Goal: Information Seeking & Learning: Learn about a topic

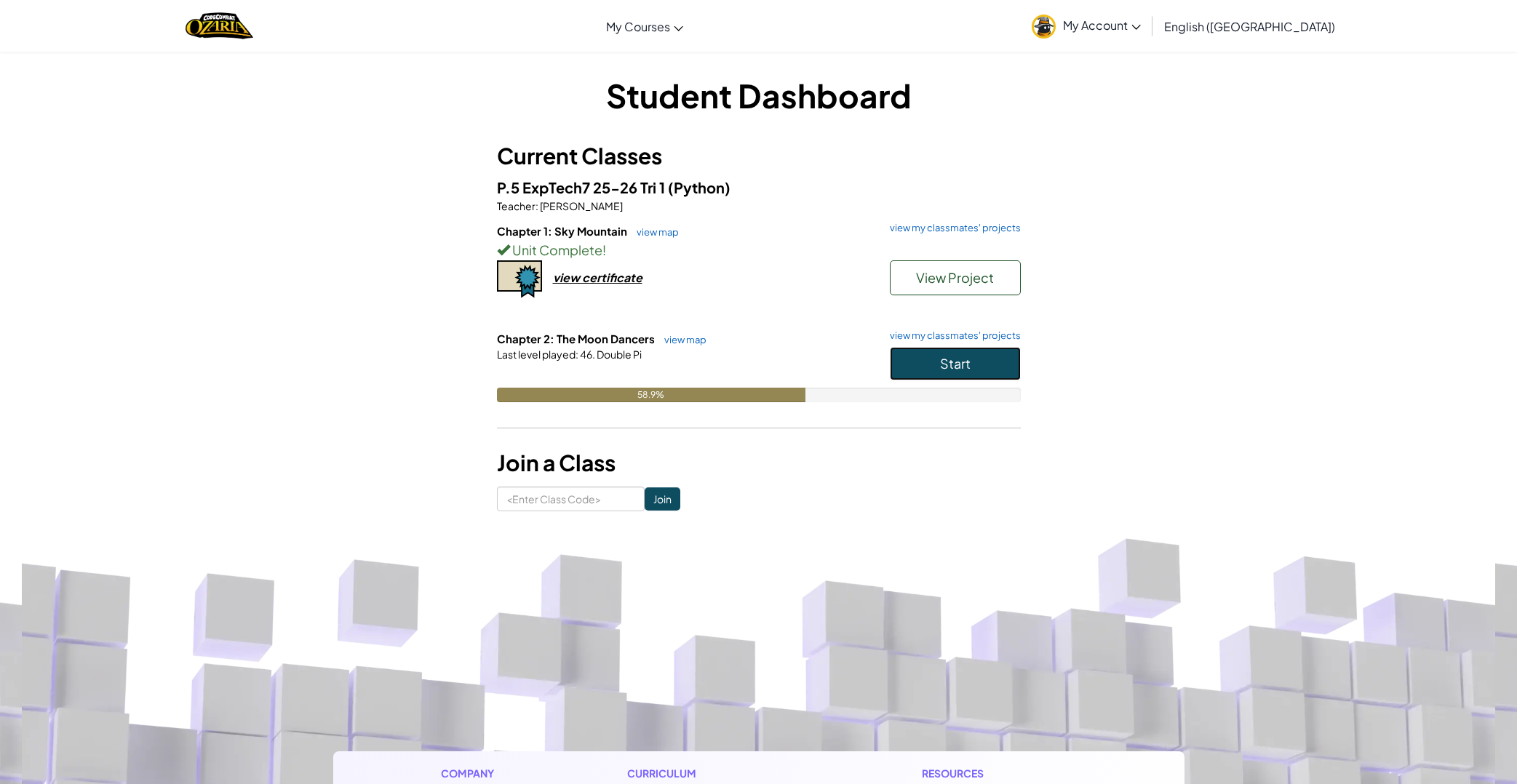
click at [917, 360] on button "Start" at bounding box center [955, 363] width 131 height 34
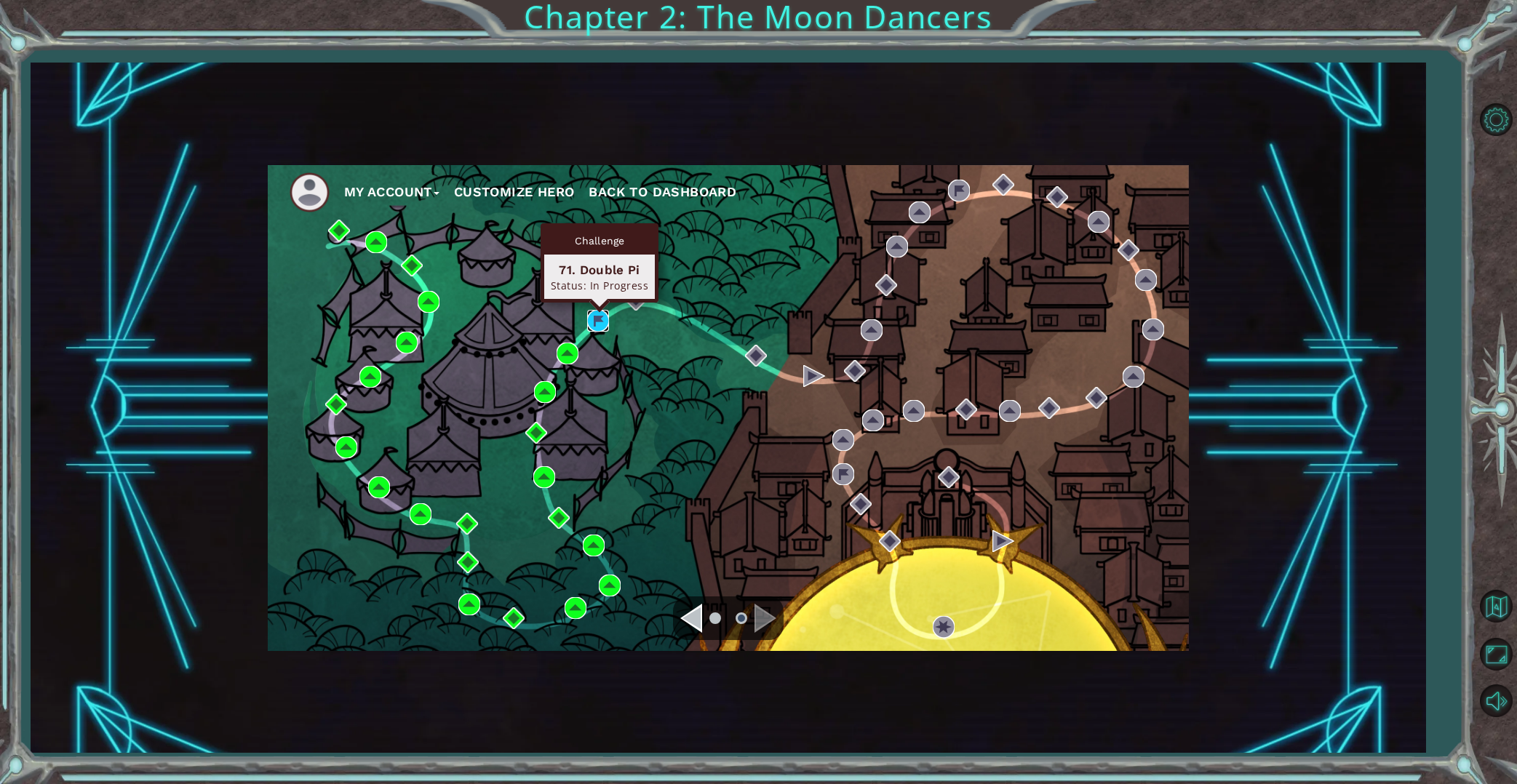
click at [592, 328] on img at bounding box center [597, 321] width 22 height 22
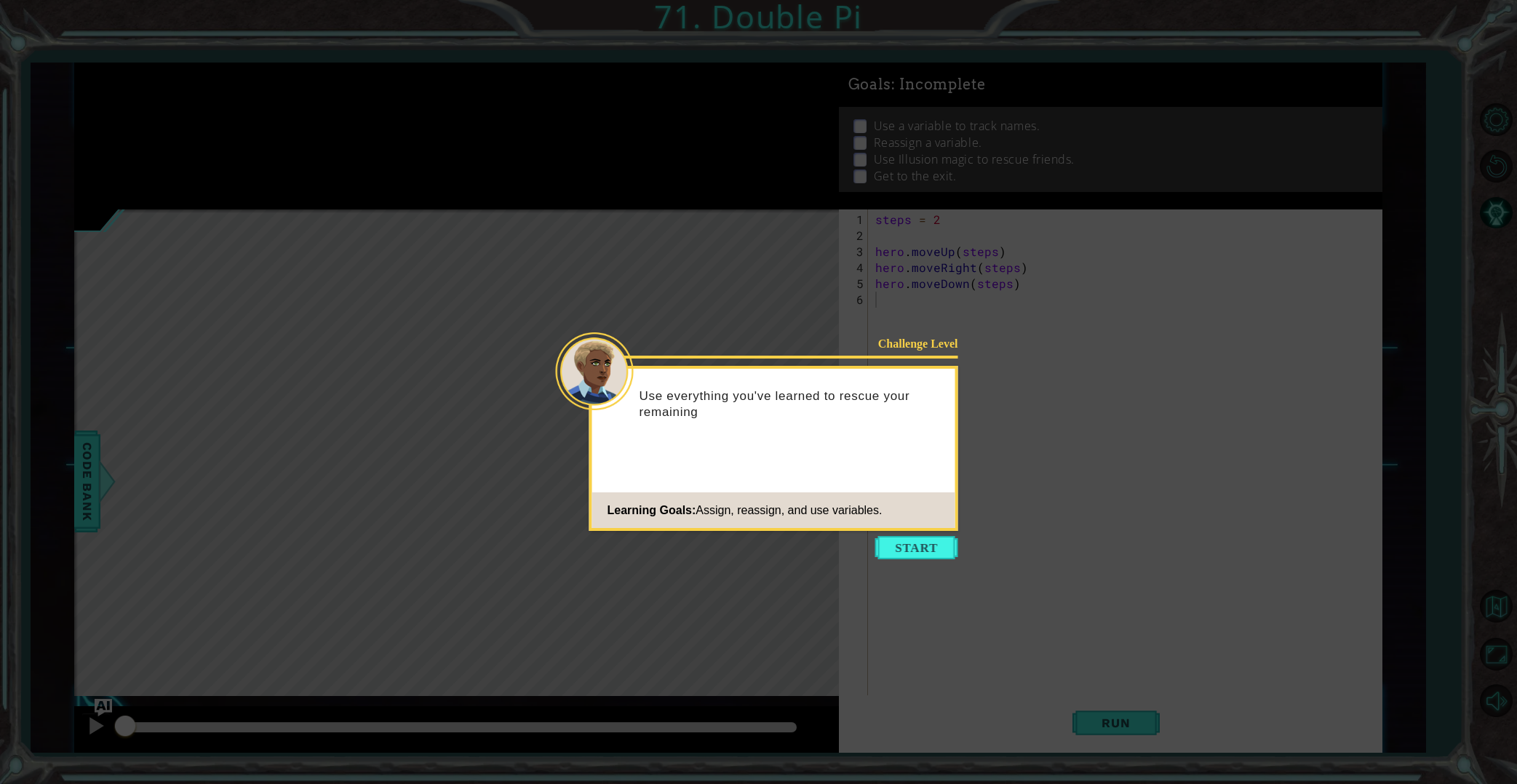
click at [932, 539] on button "Start" at bounding box center [917, 547] width 83 height 23
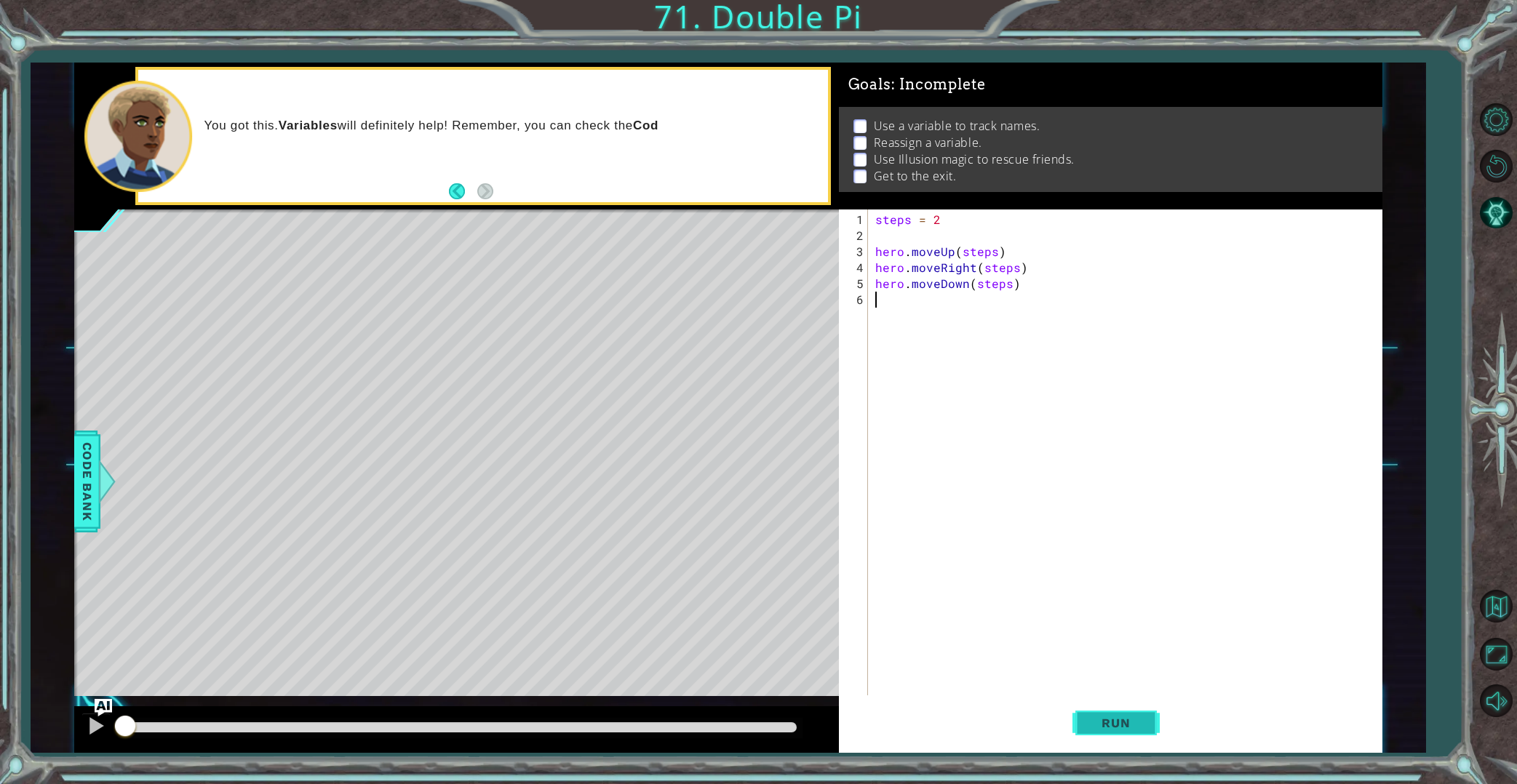
drag, startPoint x: 1102, startPoint y: 718, endPoint x: 1095, endPoint y: 717, distance: 7.1
click at [1096, 717] on span "Run" at bounding box center [1116, 722] width 58 height 14
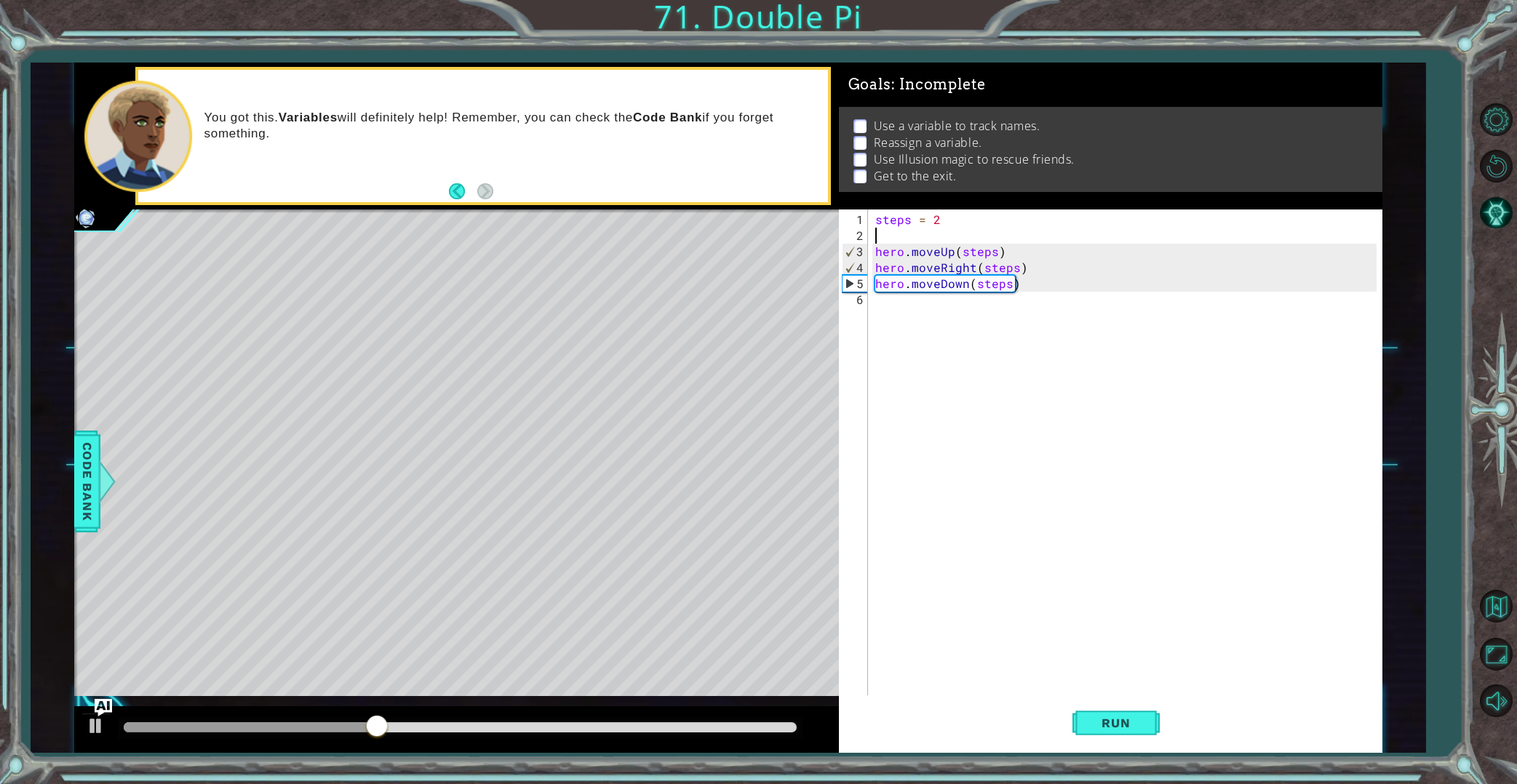
click at [932, 232] on div "steps = 2 hero . moveUp ( steps ) hero . moveRight ( steps ) hero . moveDown ( …" at bounding box center [1128, 484] width 512 height 544
click at [86, 469] on span "Code Bank" at bounding box center [87, 481] width 23 height 89
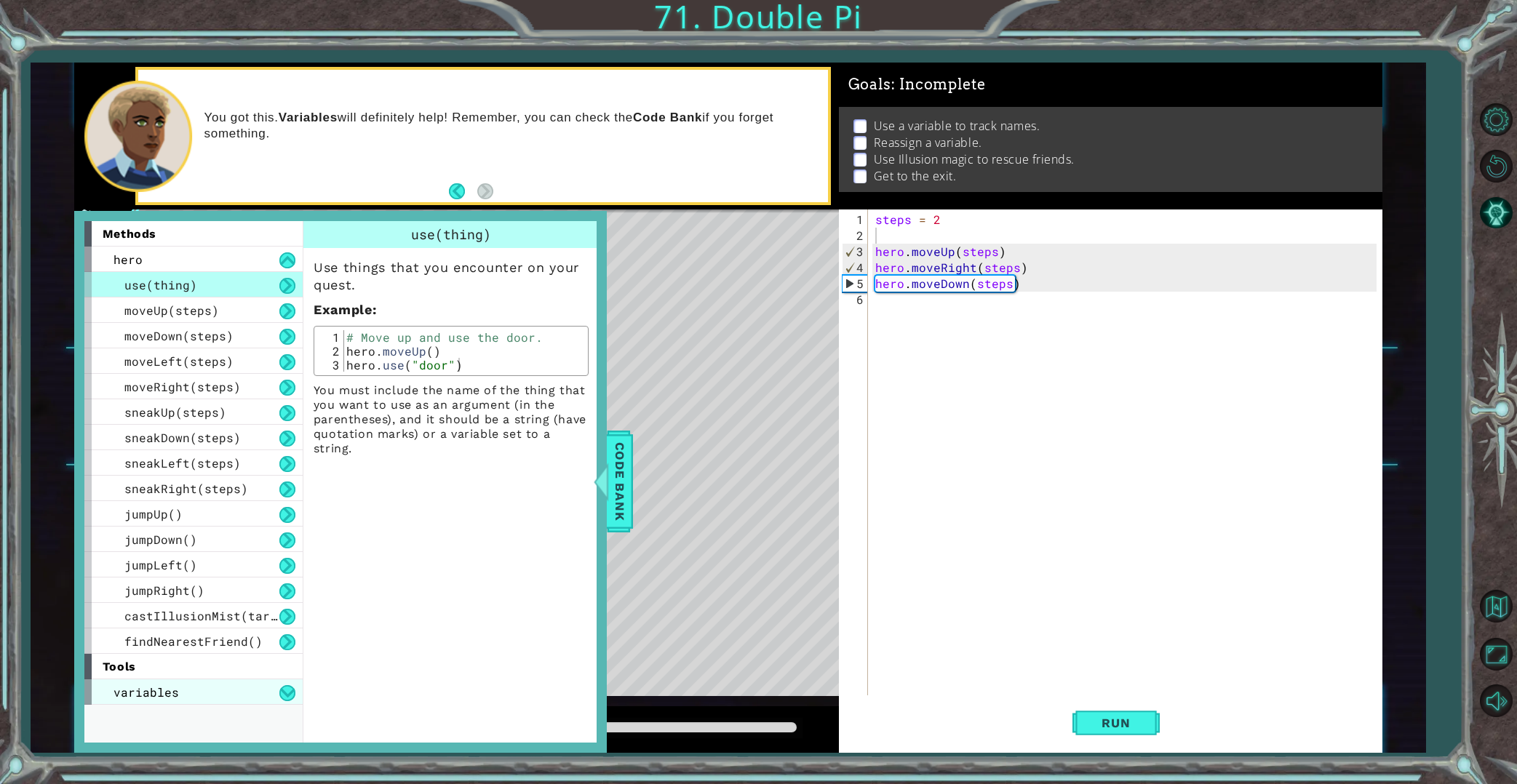
click at [173, 690] on span "variables" at bounding box center [147, 692] width 66 height 15
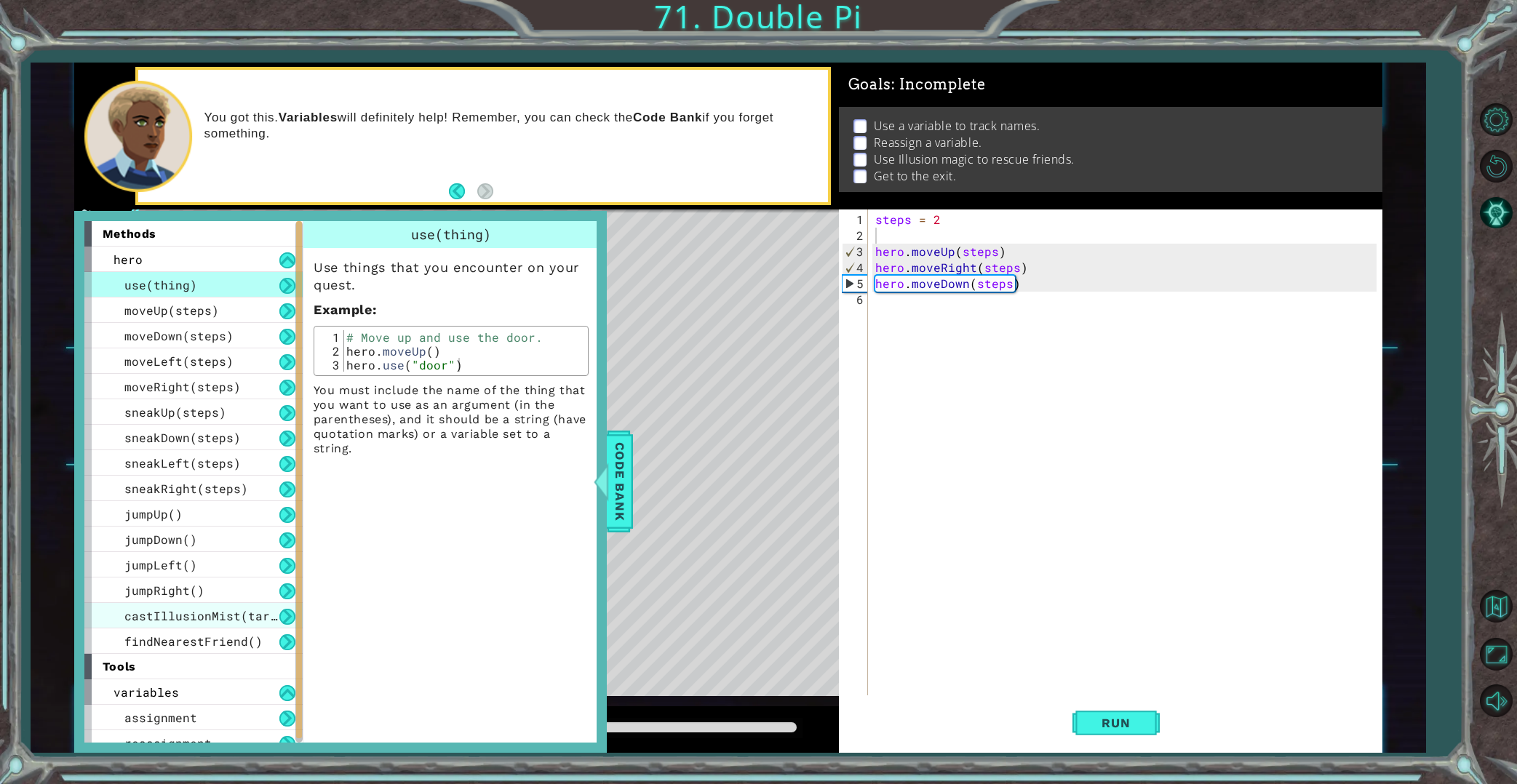
scroll to position [13, 0]
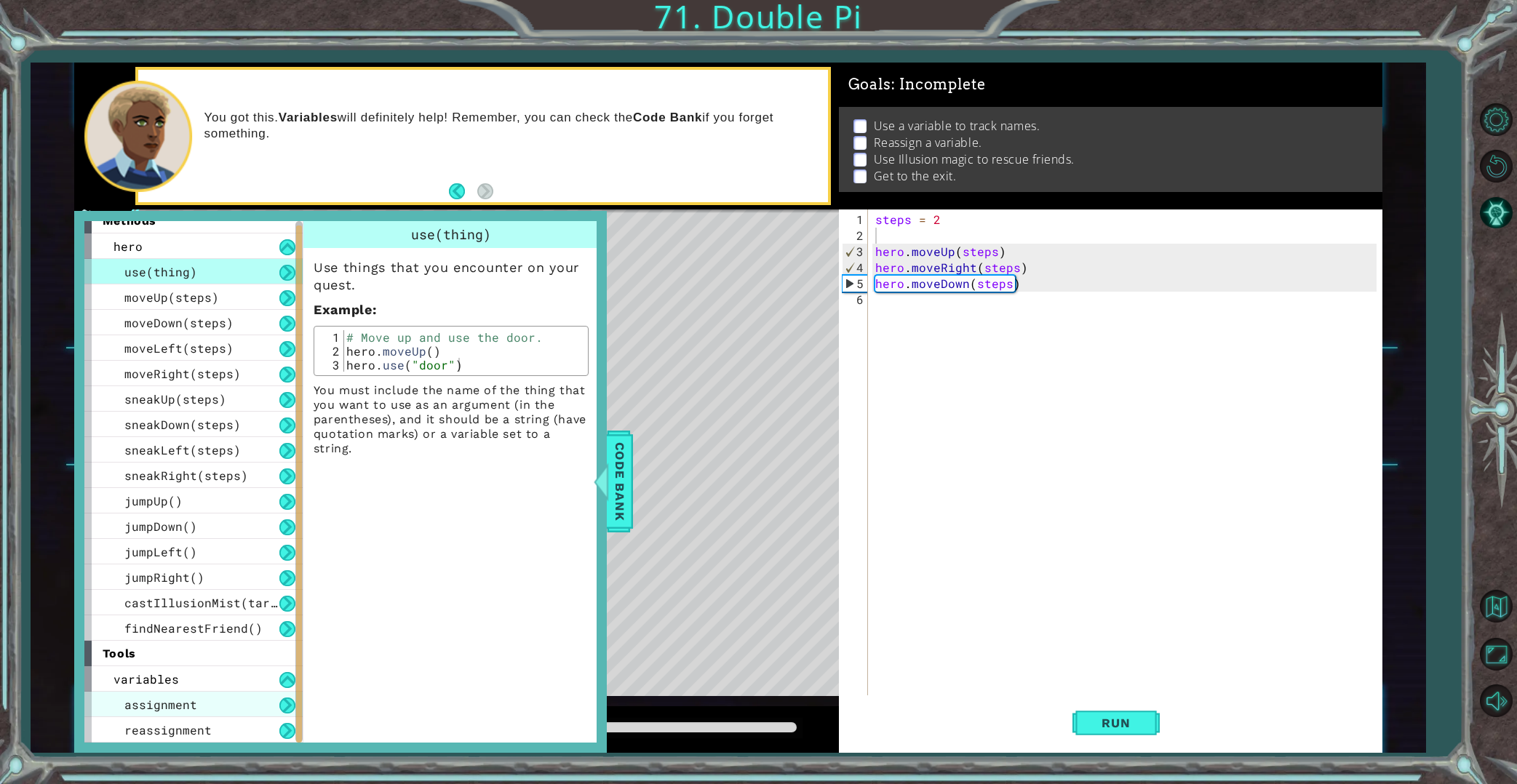
click at [153, 715] on div "assignment" at bounding box center [194, 704] width 218 height 25
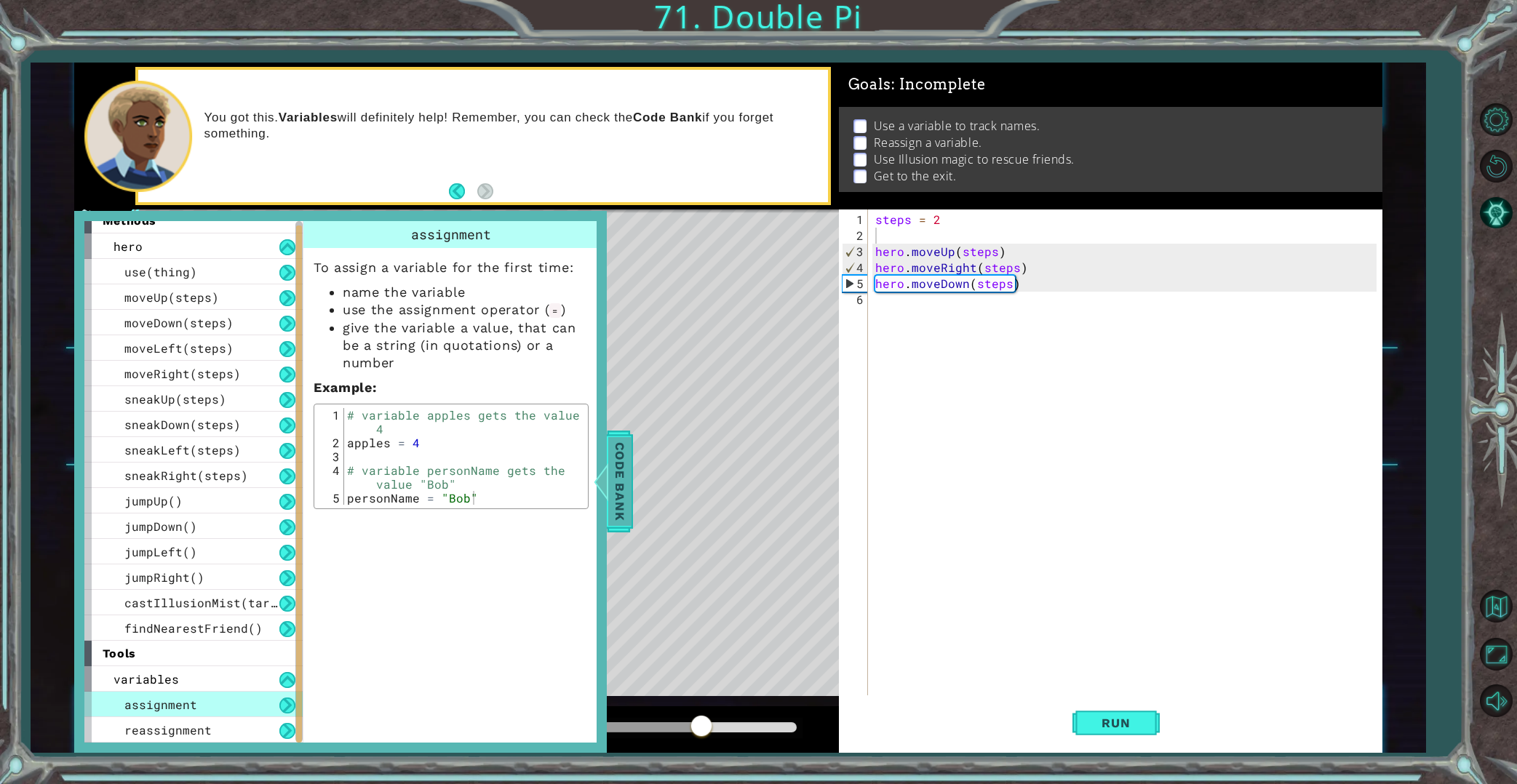
click at [629, 480] on span "Code Bank" at bounding box center [619, 481] width 23 height 89
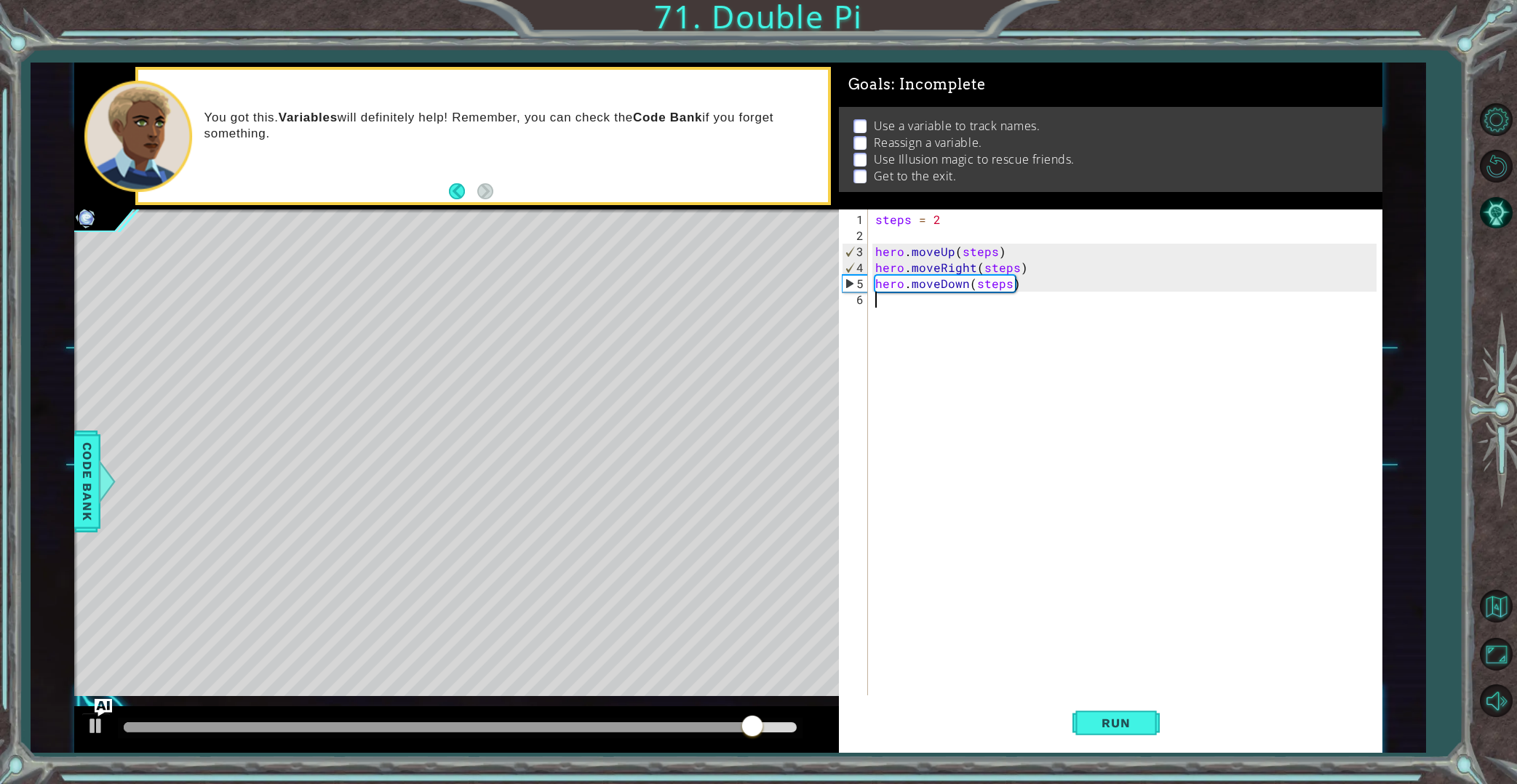
click at [933, 327] on div "steps = 2 hero . moveUp ( steps ) hero . moveRight ( steps ) hero . moveDown ( …" at bounding box center [1128, 484] width 512 height 544
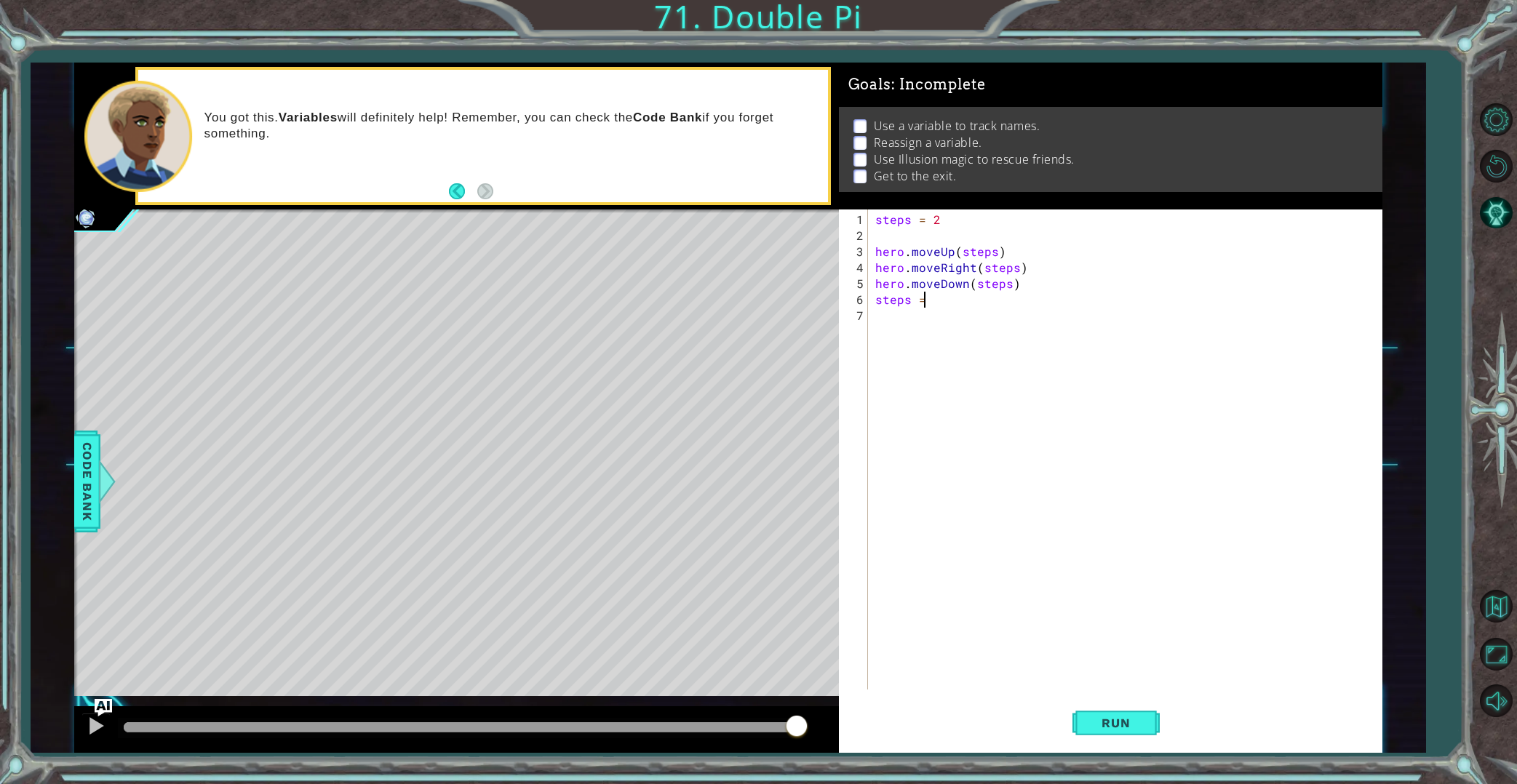
scroll to position [0, 2]
type textarea "steps = 3"
click at [905, 334] on div "hero. c astIllusionMist press enter" at bounding box center [1003, 349] width 275 height 52
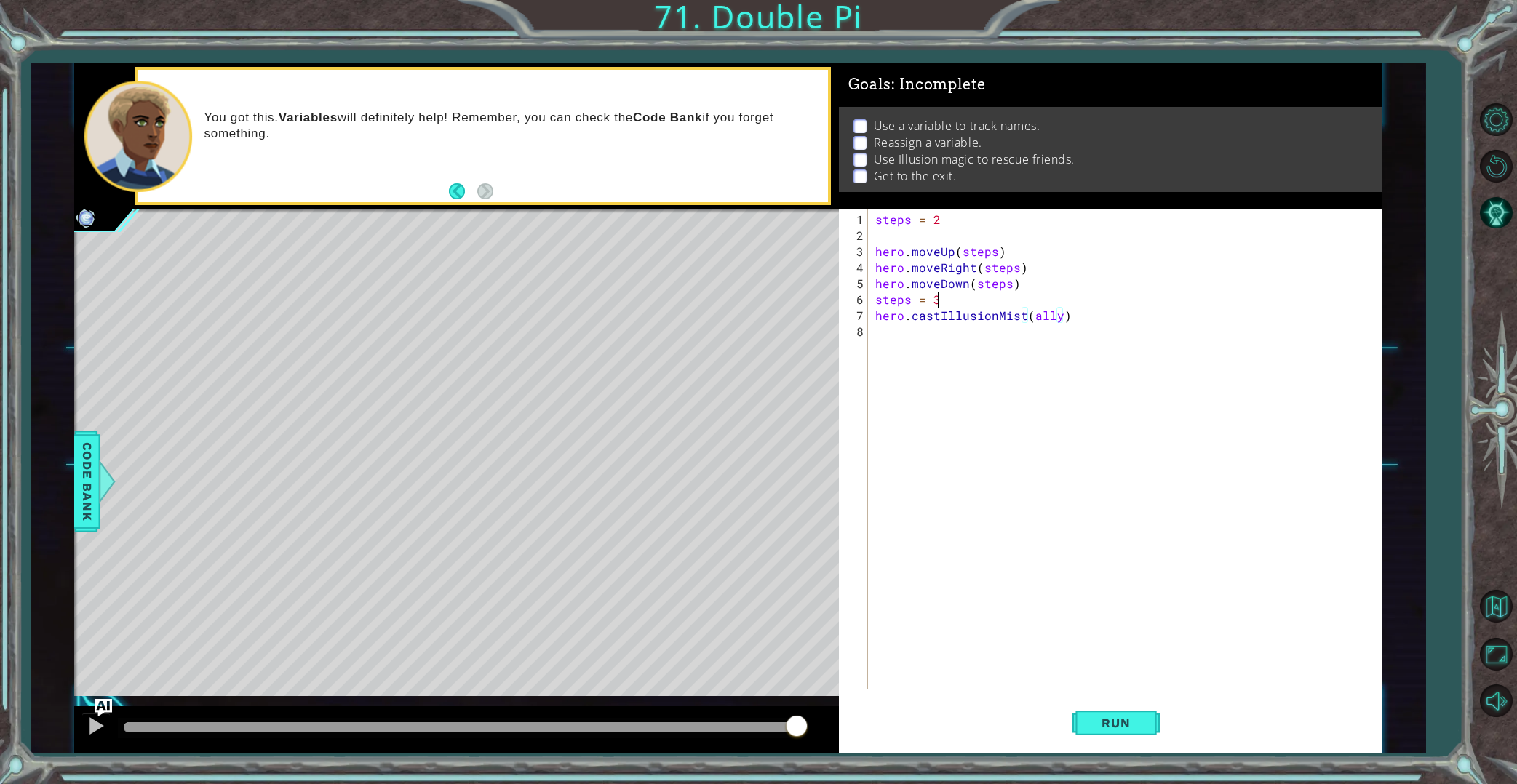
click at [948, 303] on div "steps = 2 hero . moveUp ( steps ) hero . moveRight ( steps ) hero . moveDown ( …" at bounding box center [1128, 467] width 512 height 512
type textarea "steps = 3"
click at [93, 471] on span "Code Bank" at bounding box center [87, 481] width 23 height 89
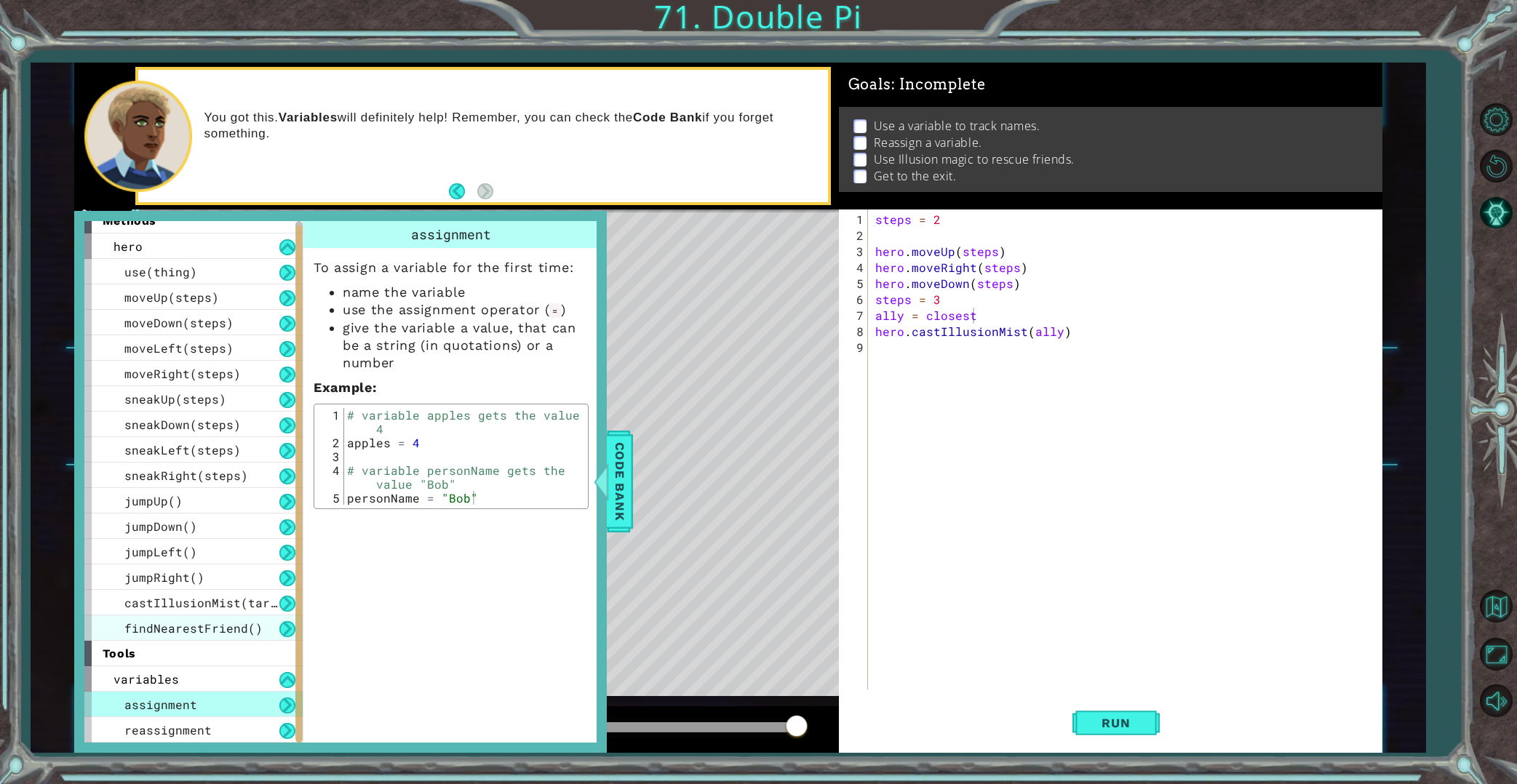
click at [155, 633] on span "findNearestFriend()" at bounding box center [193, 628] width 138 height 15
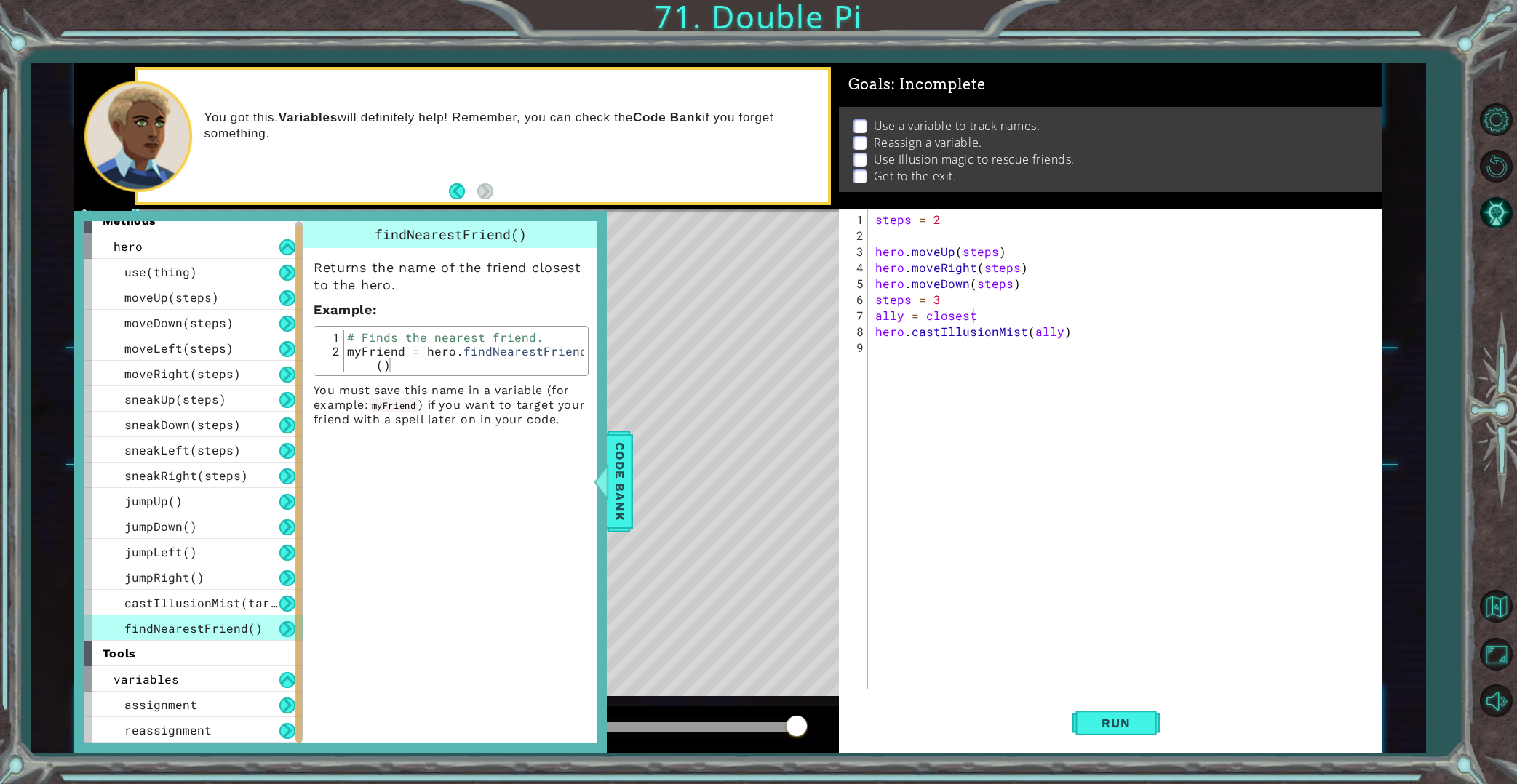
drag, startPoint x: 378, startPoint y: 228, endPoint x: 449, endPoint y: 237, distance: 71.6
click at [444, 236] on span "findNearestFriend()" at bounding box center [450, 234] width 152 height 17
click at [976, 311] on div "steps = 2 hero . moveUp ( steps ) hero . moveRight ( steps ) hero . moveDown ( …" at bounding box center [1128, 467] width 512 height 512
type textarea "ally = findNearestFriend"
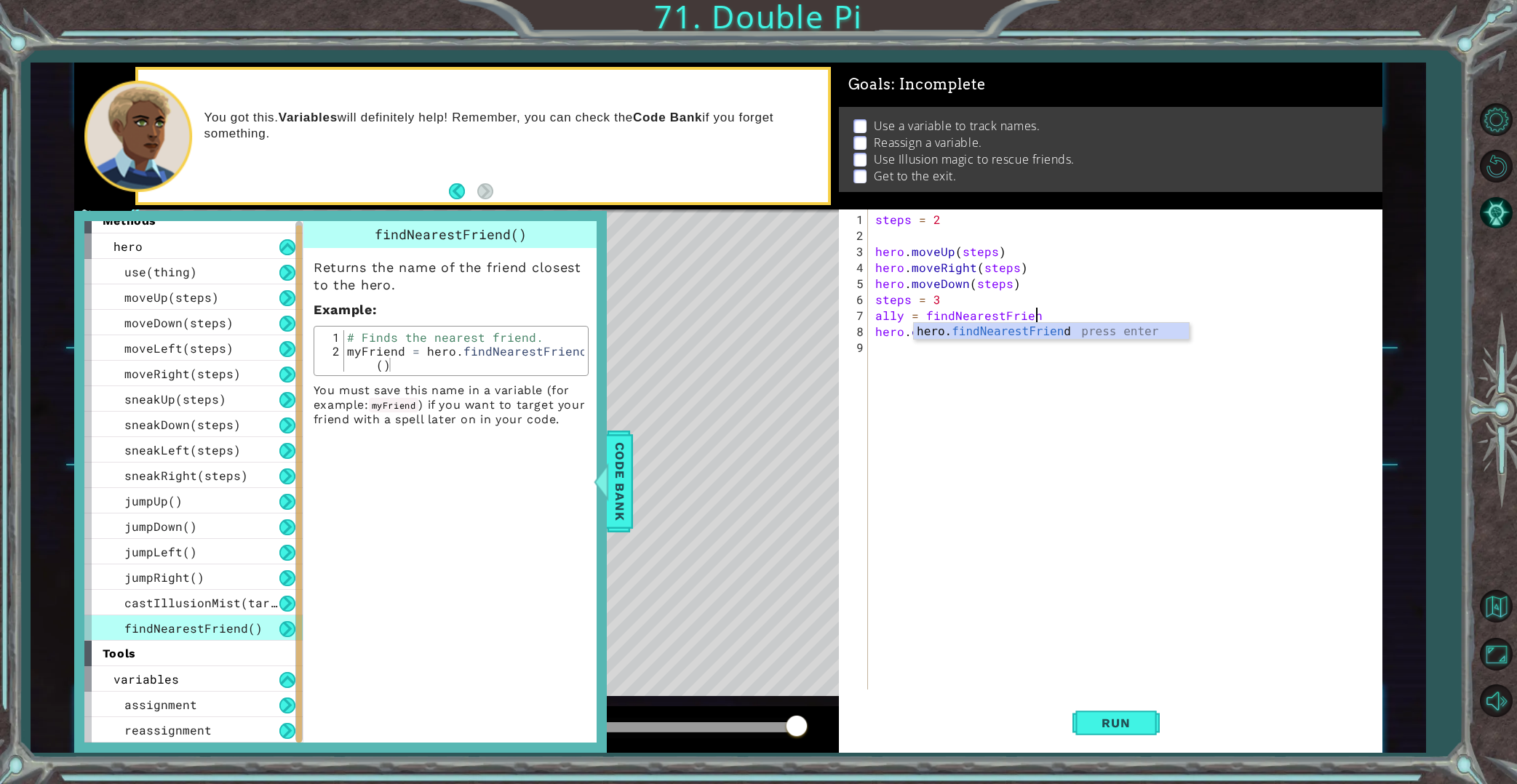
scroll to position [0, 10]
click at [1047, 327] on div "hero. findNearestFriend press enter" at bounding box center [1051, 349] width 275 height 52
drag, startPoint x: 1110, startPoint y: 717, endPoint x: 1020, endPoint y: 693, distance: 93.1
click at [1110, 717] on span "Run" at bounding box center [1116, 722] width 58 height 14
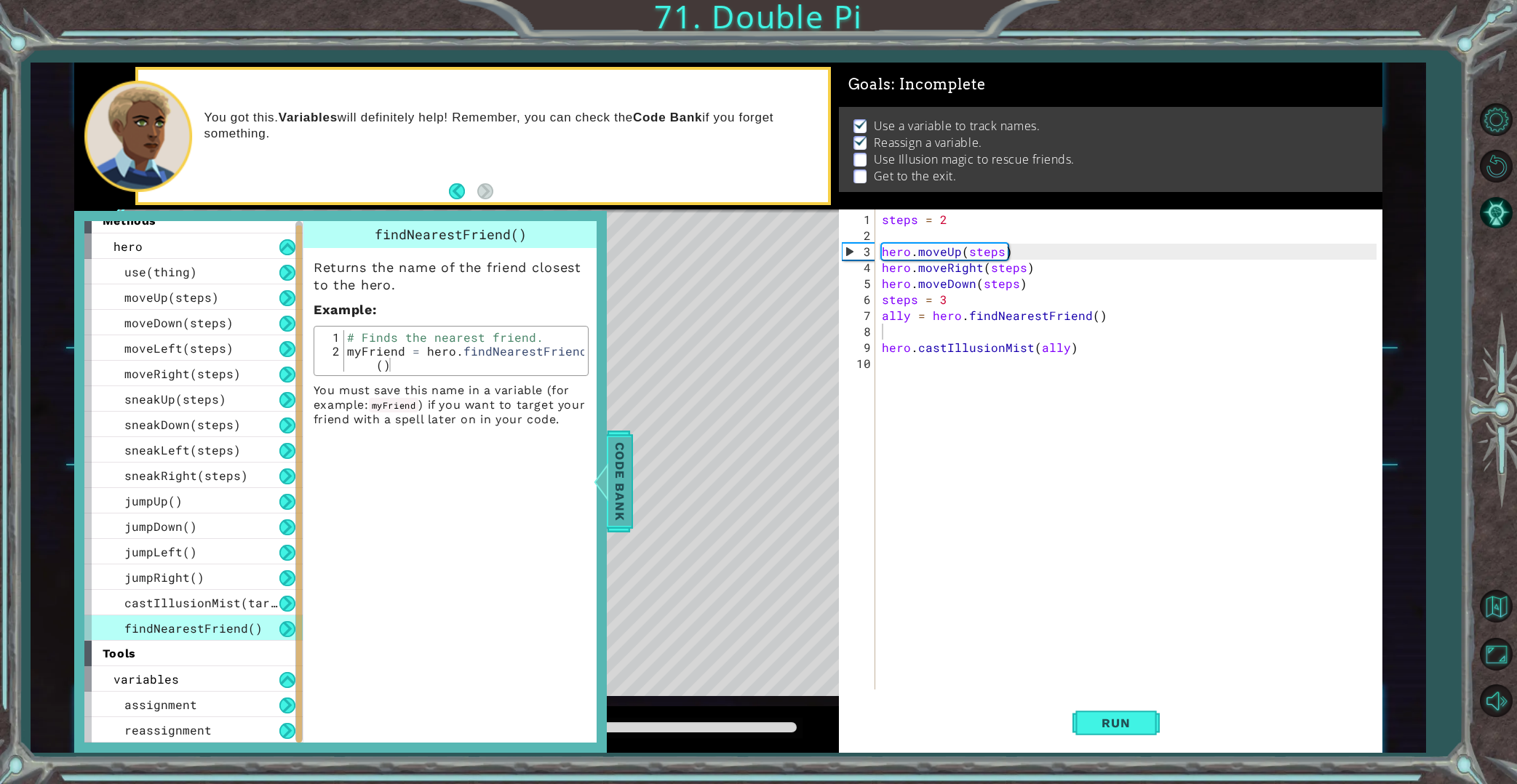
click at [612, 482] on span "Code Bank" at bounding box center [619, 481] width 23 height 89
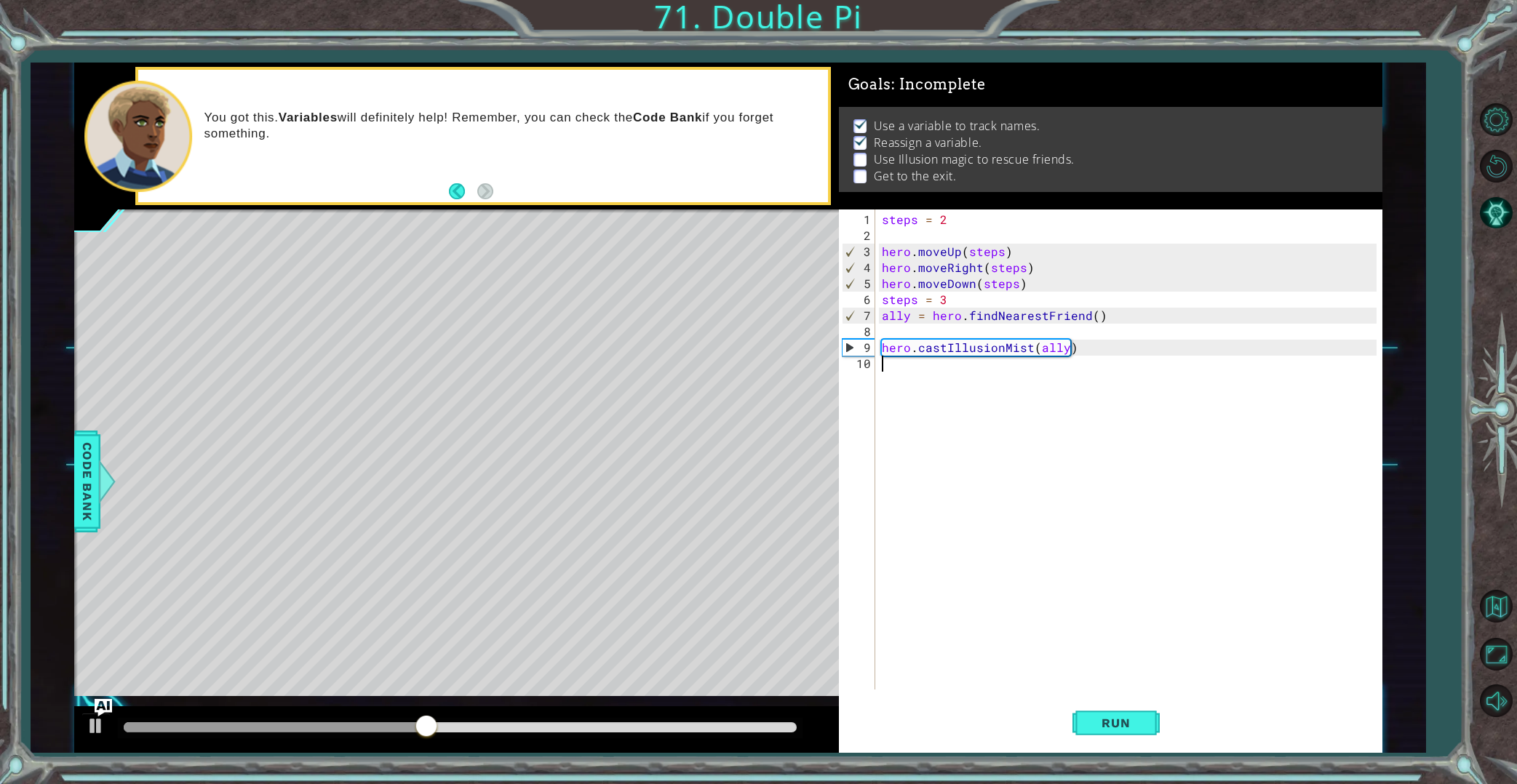
click at [931, 369] on div "steps = 2 hero . moveUp ( steps ) hero . moveRight ( steps ) hero . moveDown ( …" at bounding box center [1131, 467] width 505 height 512
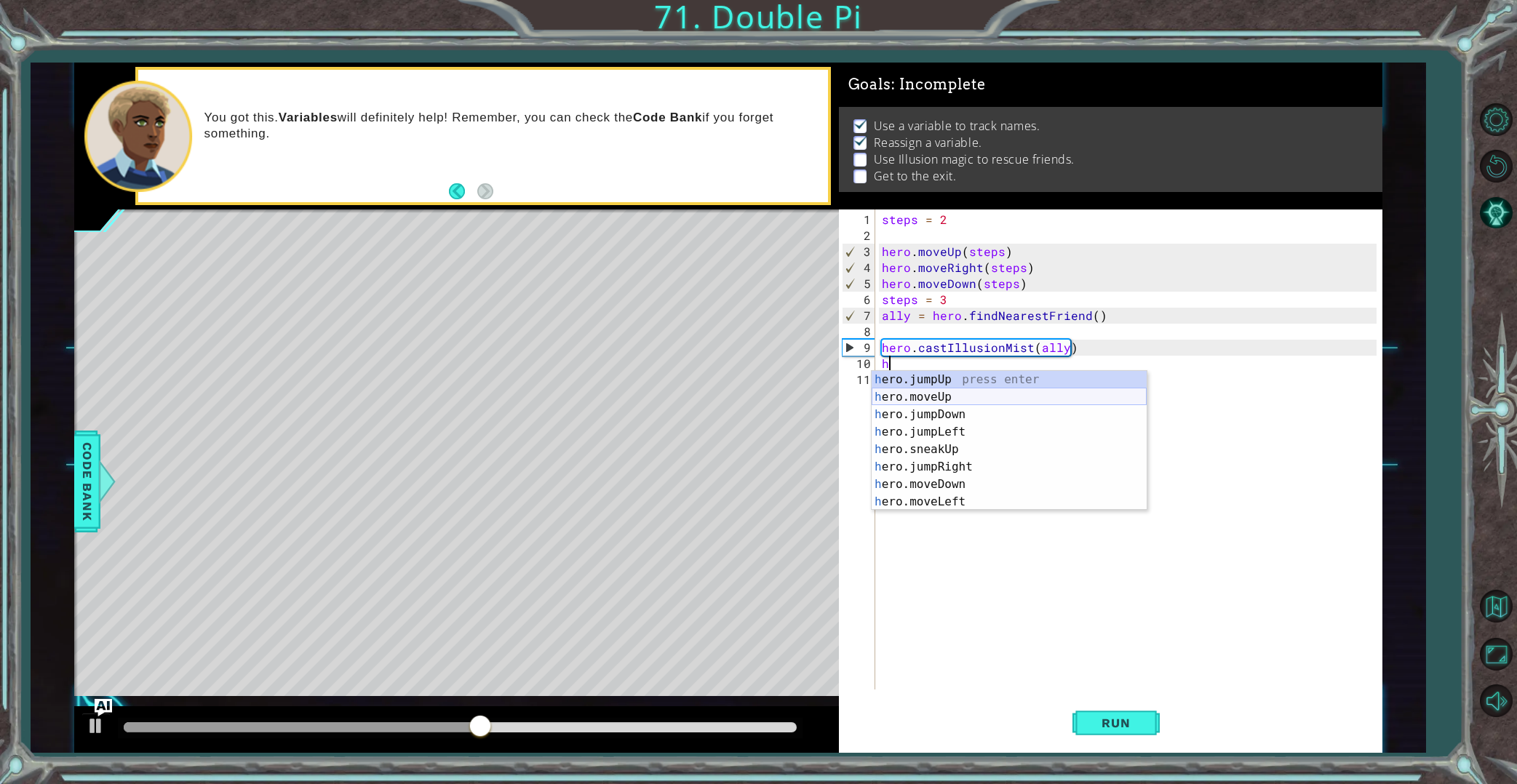
click at [953, 398] on div "h ero.jumpUp press enter h ero.moveUp press enter h ero.jumpDown press enter h …" at bounding box center [1009, 458] width 275 height 175
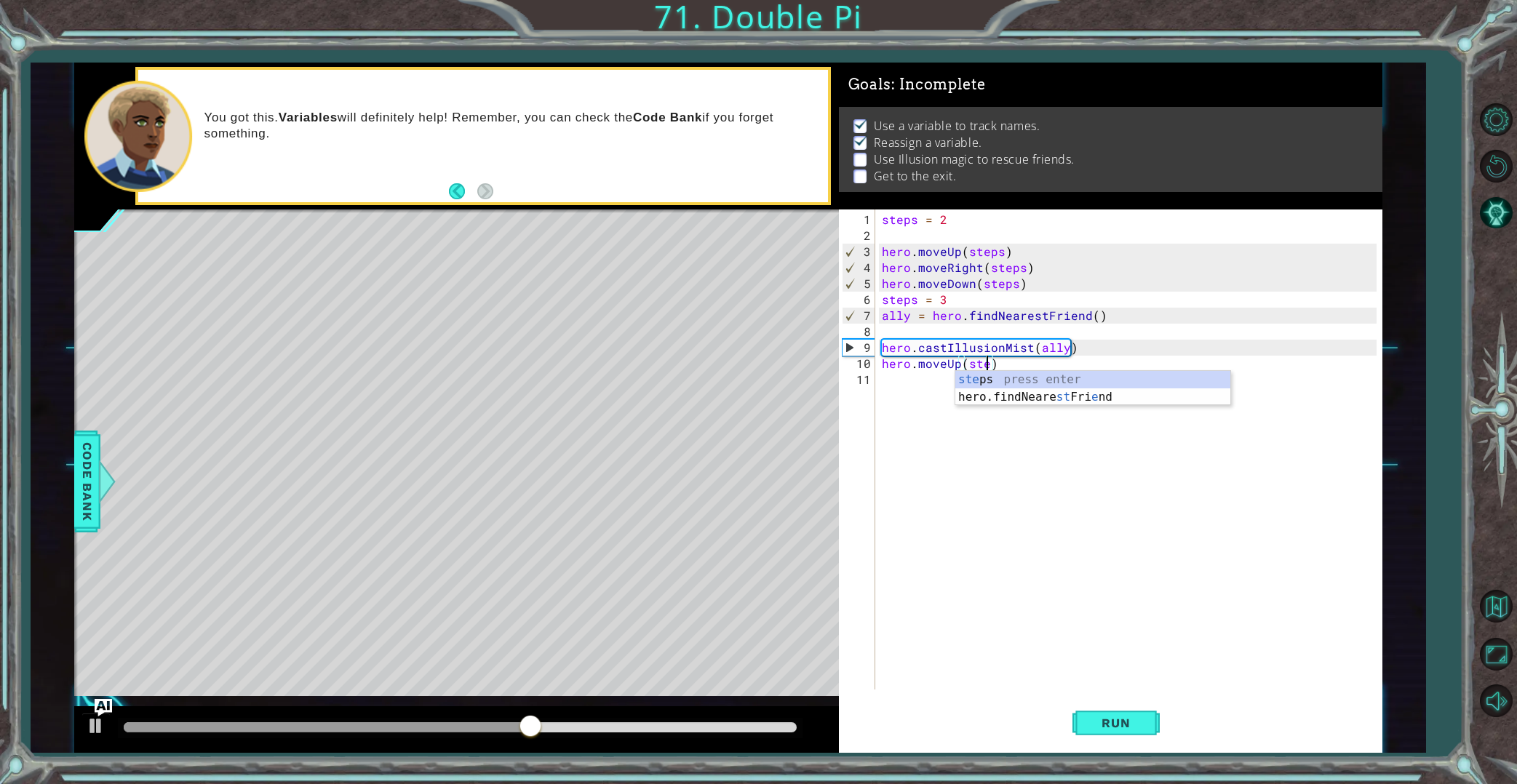
type textarea "hero.moveUp(steps)"
click at [969, 383] on div "steps press enter" at bounding box center [1093, 397] width 275 height 52
click at [920, 382] on div "steps = 2 hero . moveUp ( steps ) hero . moveRight ( steps ) hero . moveDown ( …" at bounding box center [1131, 467] width 505 height 512
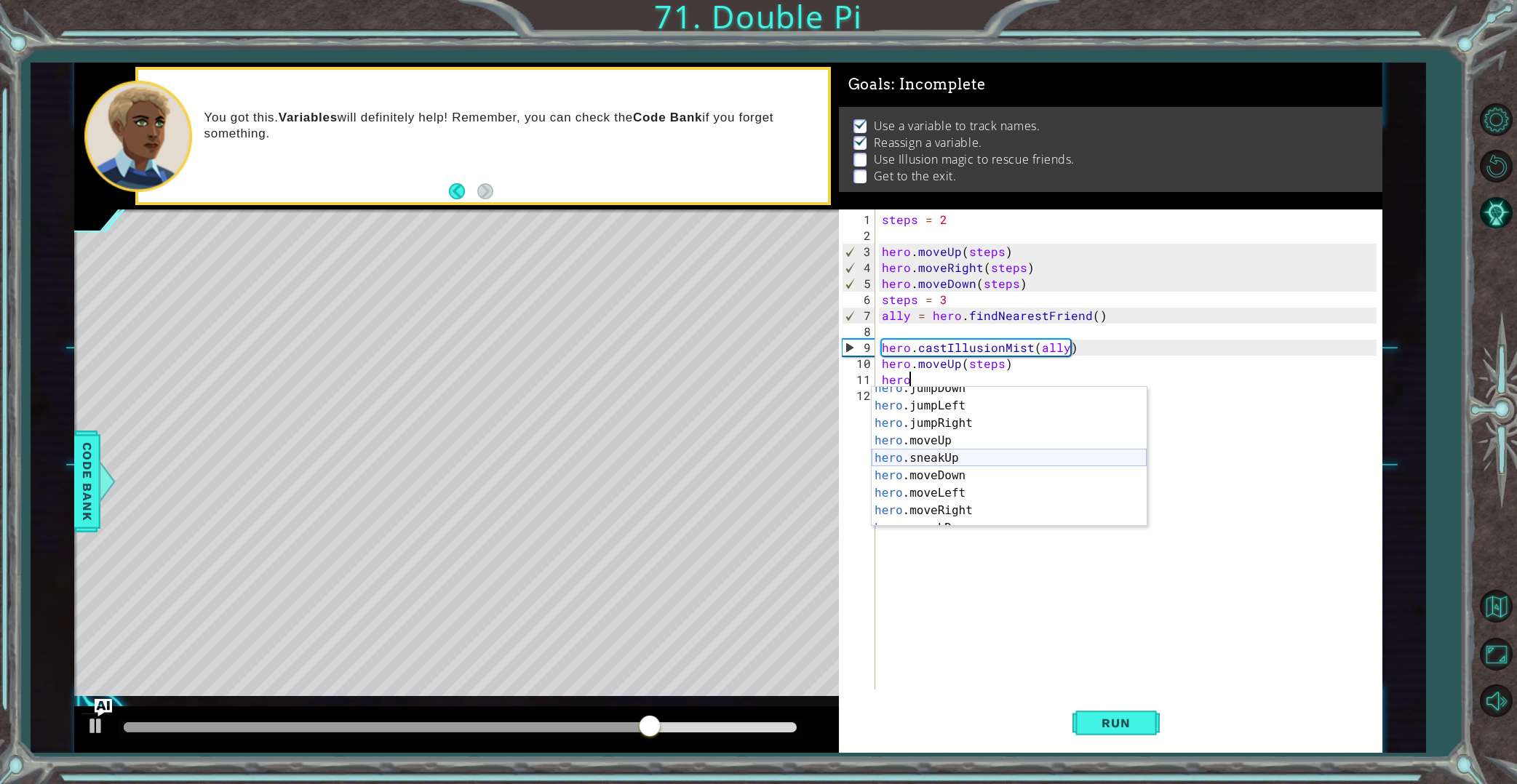
scroll to position [60, 0]
click at [967, 499] on div "hero .jumpLeft press enter hero .jumpRight press enter hero .moveUp press enter…" at bounding box center [1009, 467] width 275 height 175
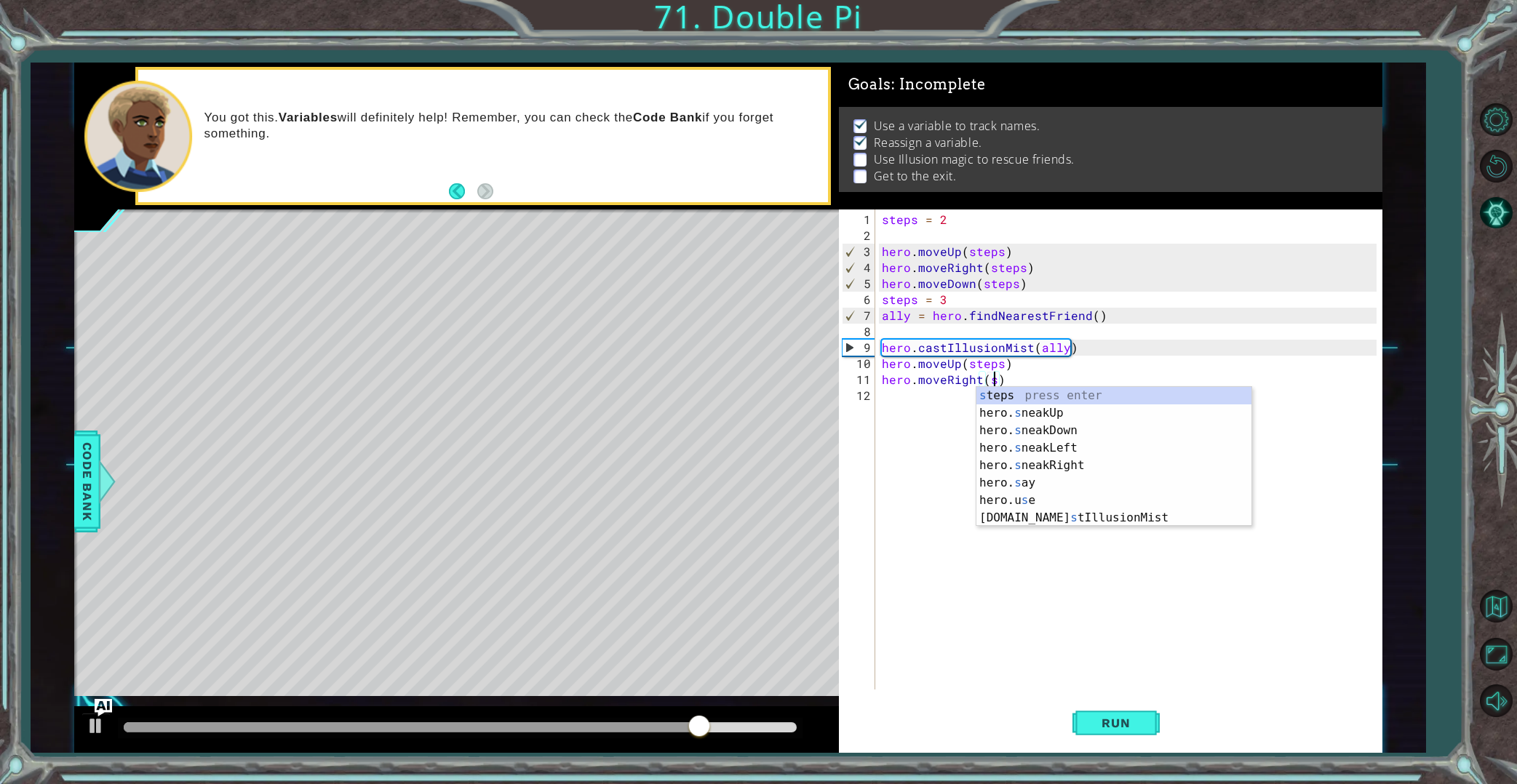
scroll to position [0, 0]
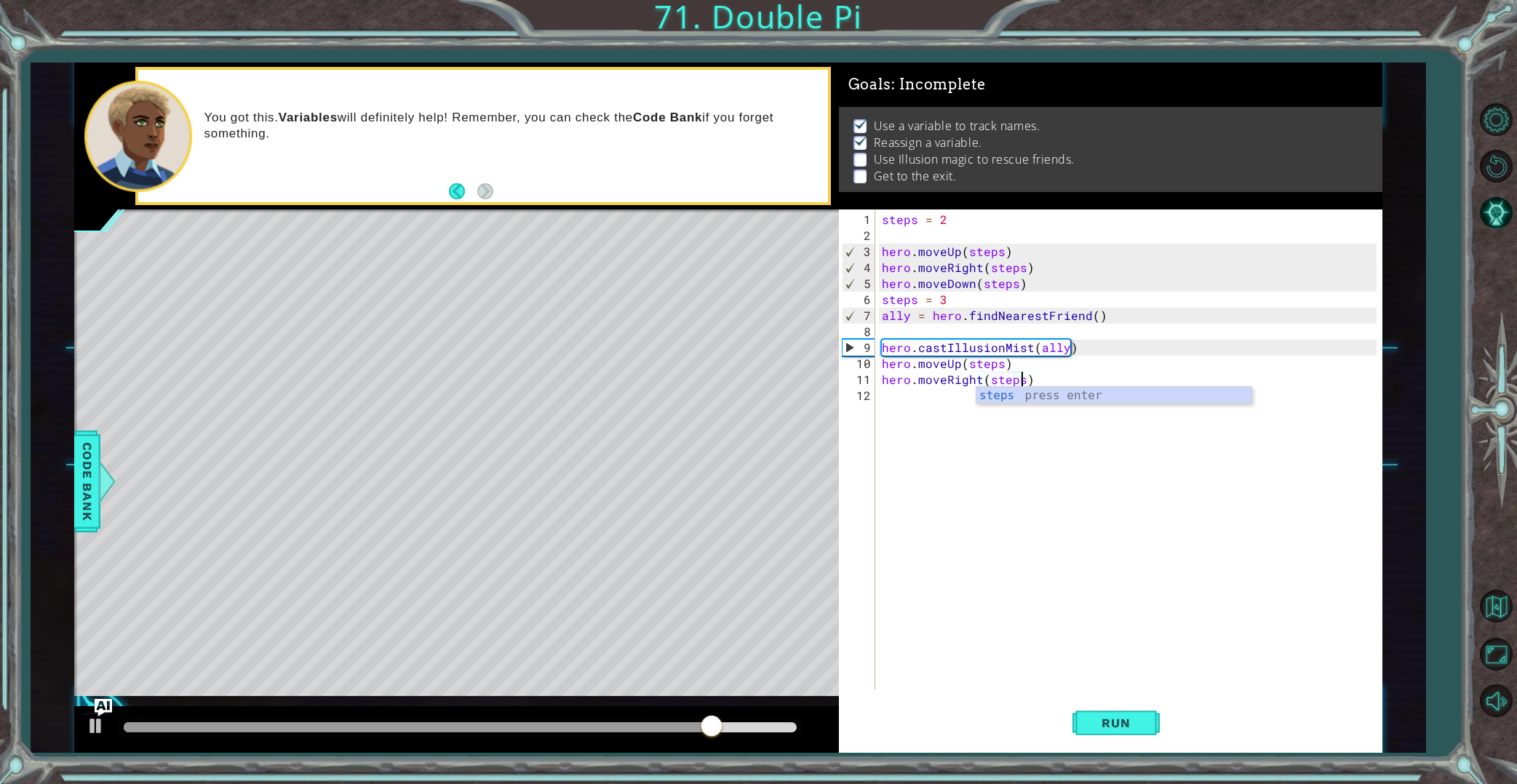
type textarea "hero.moveRight(steps)"
drag, startPoint x: 1097, startPoint y: 394, endPoint x: 1053, endPoint y: 396, distance: 44.0
click at [1095, 394] on div "steps press enter" at bounding box center [1114, 413] width 275 height 52
click at [955, 403] on div "steps = 2 hero . moveUp ( steps ) hero . moveRight ( steps ) hero . moveDown ( …" at bounding box center [1131, 467] width 505 height 512
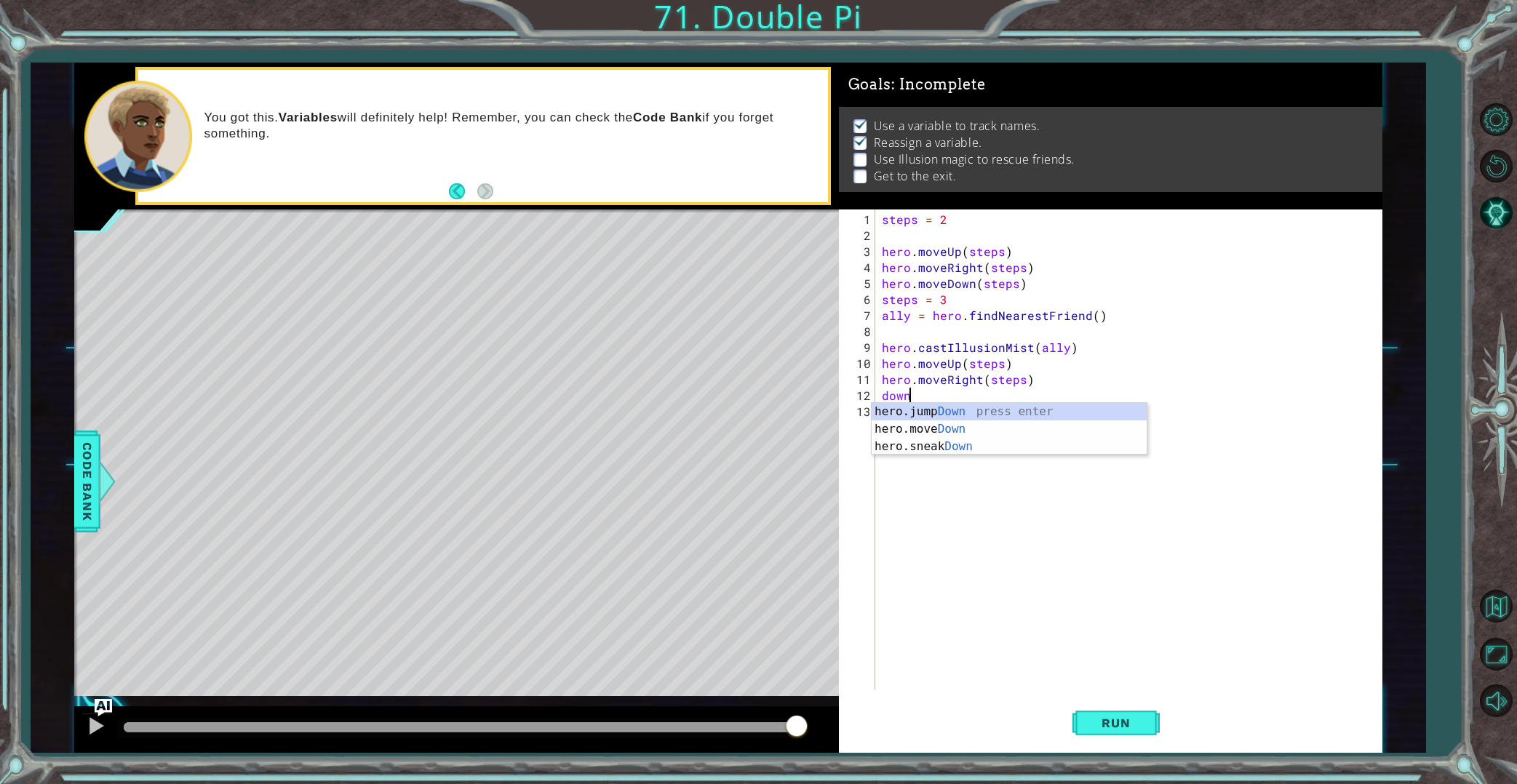
scroll to position [0, 1]
click at [928, 430] on div "hero.jump Down press enter hero.move Down press enter hero.sneak Down press ent…" at bounding box center [1009, 446] width 275 height 87
type textarea "hero.moveDown(steps)"
click at [998, 419] on body "1 ההההההההההההההההההההההההההההההההההההההההההההההההההההההההההההההההההההההההההההה…" at bounding box center [758, 392] width 1517 height 784
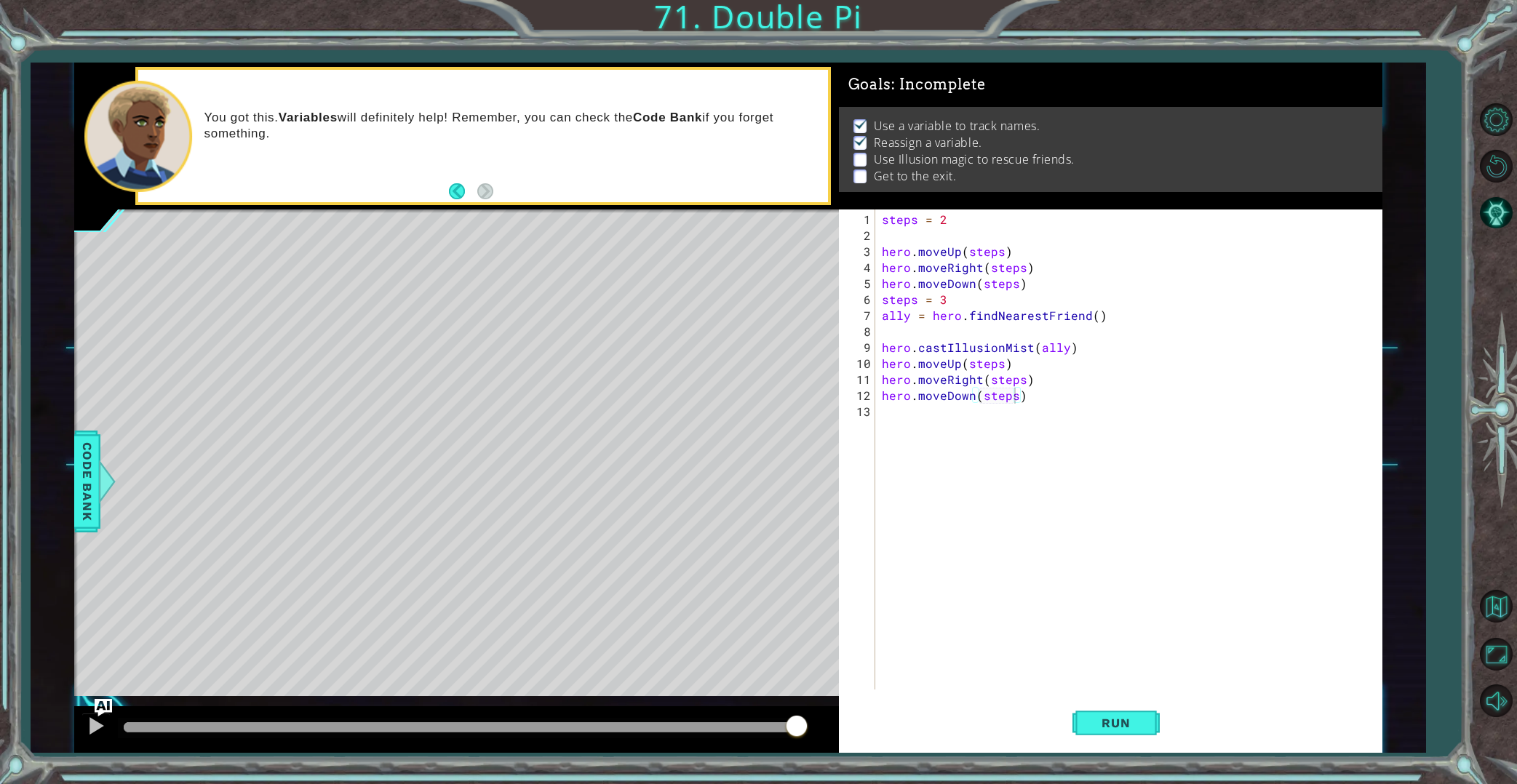
scroll to position [0, 0]
click at [943, 413] on div "steps = 2 hero . moveUp ( steps ) hero . moveRight ( steps ) hero . moveDown ( …" at bounding box center [1131, 467] width 505 height 512
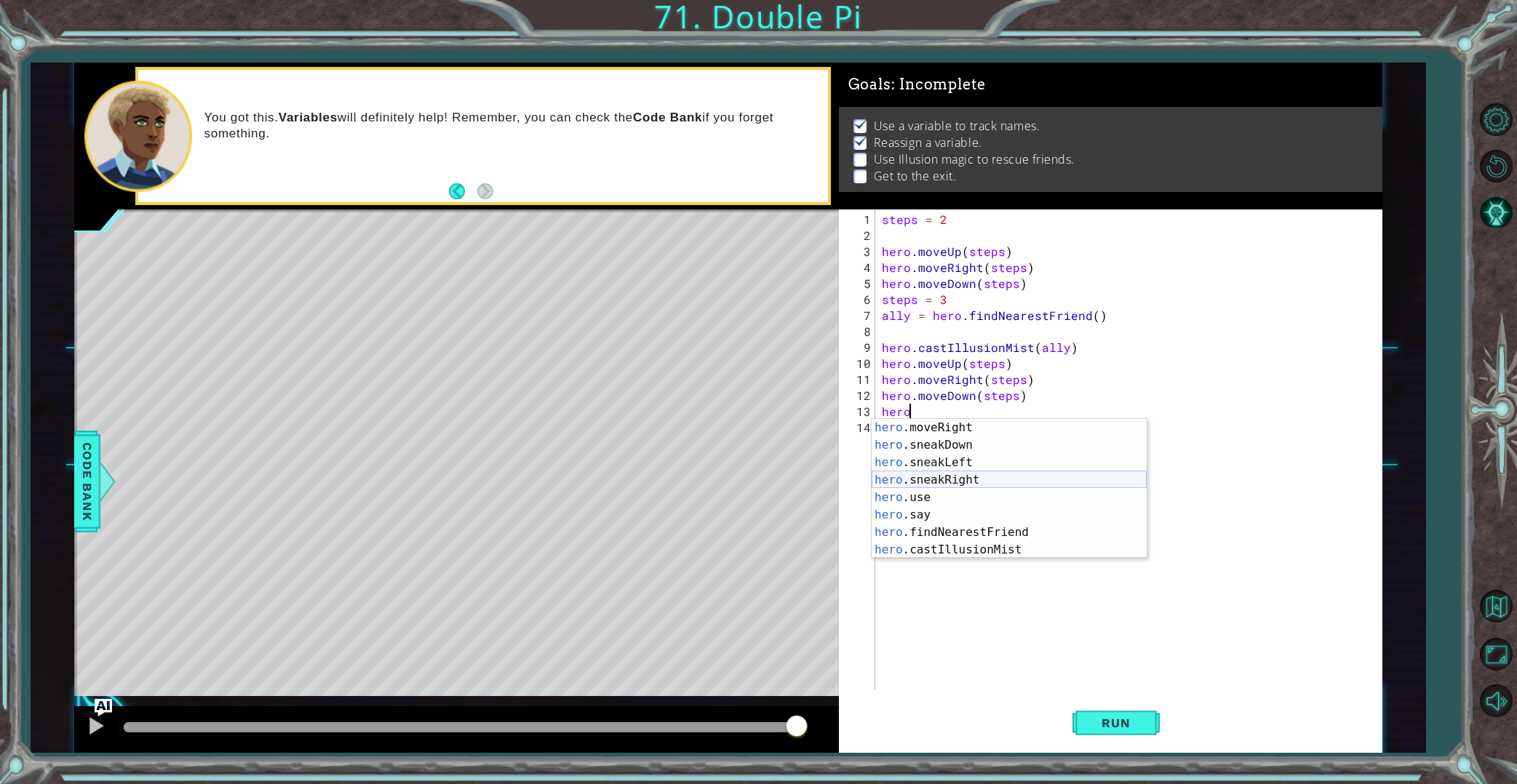
scroll to position [157, 0]
click at [986, 545] on div "hero .moveRight press enter hero .sneakDown press enter hero .sneakLeft press e…" at bounding box center [1009, 506] width 275 height 175
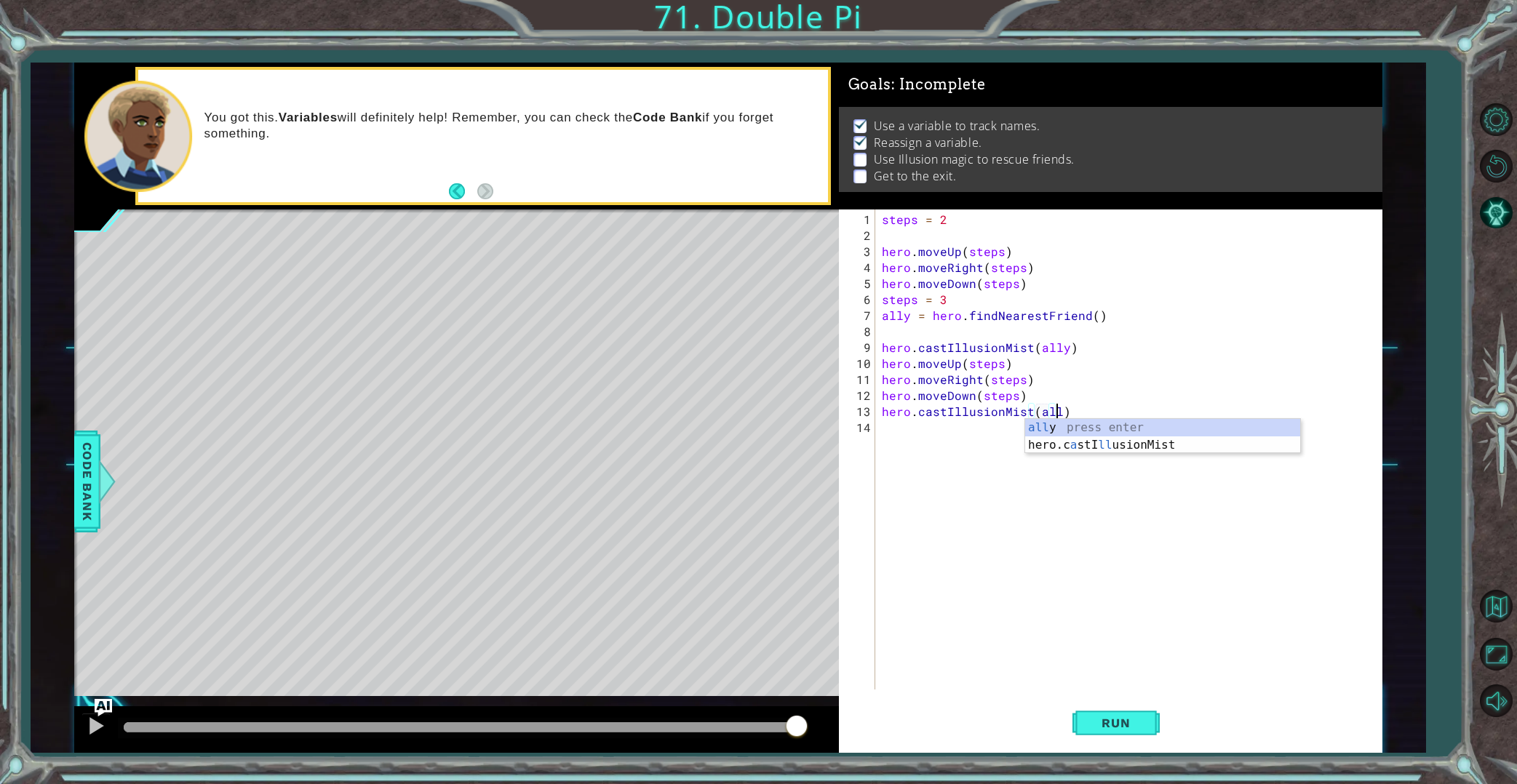
scroll to position [0, 11]
click at [1126, 430] on div "ally press enter" at bounding box center [1163, 445] width 275 height 52
type textarea "hero.castIllusionMist(ally)"
click at [1133, 706] on button "Run" at bounding box center [1116, 722] width 87 height 55
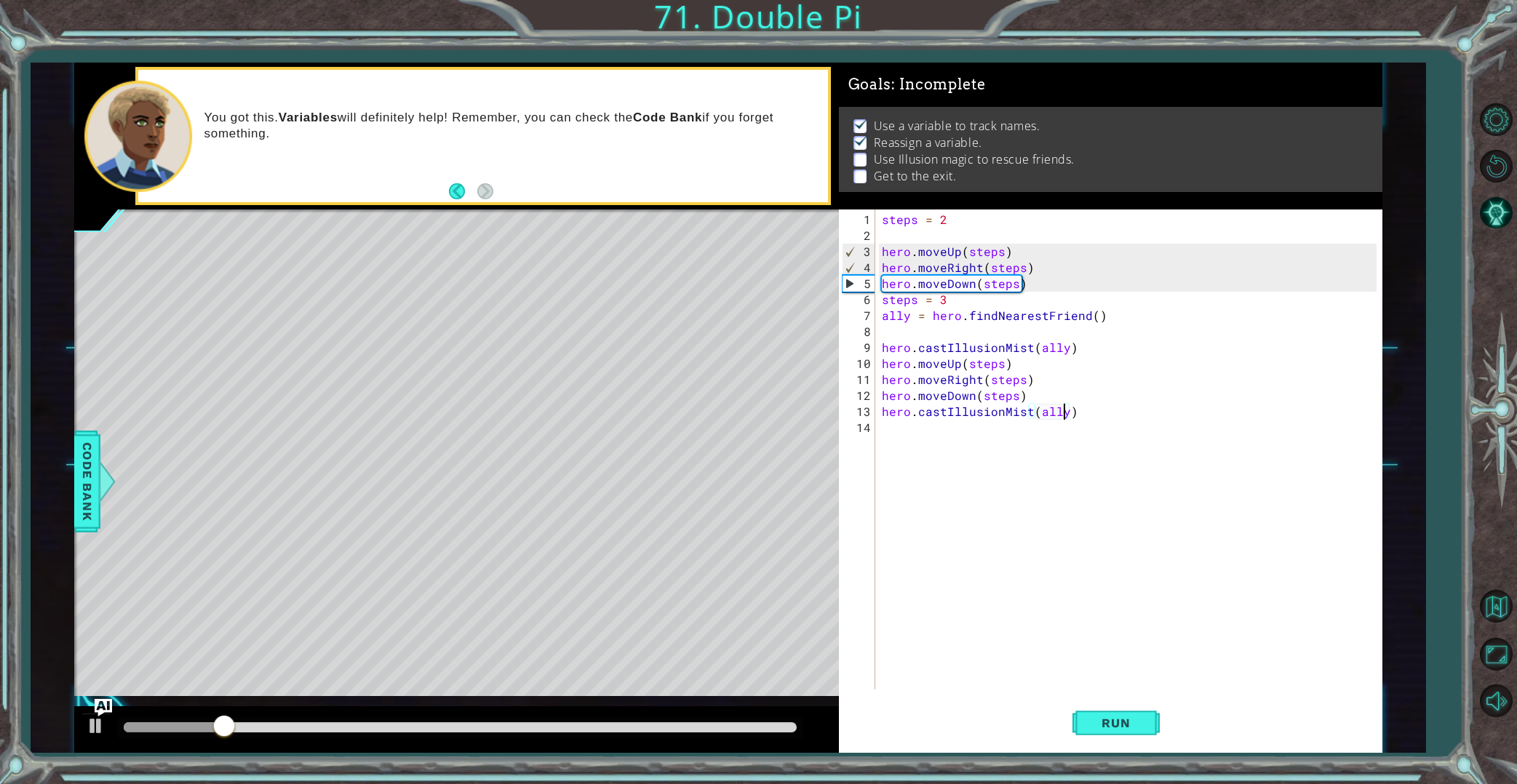
click at [976, 434] on div "steps = 2 hero . moveUp ( steps ) hero . moveRight ( steps ) hero . moveDown ( …" at bounding box center [1131, 467] width 505 height 512
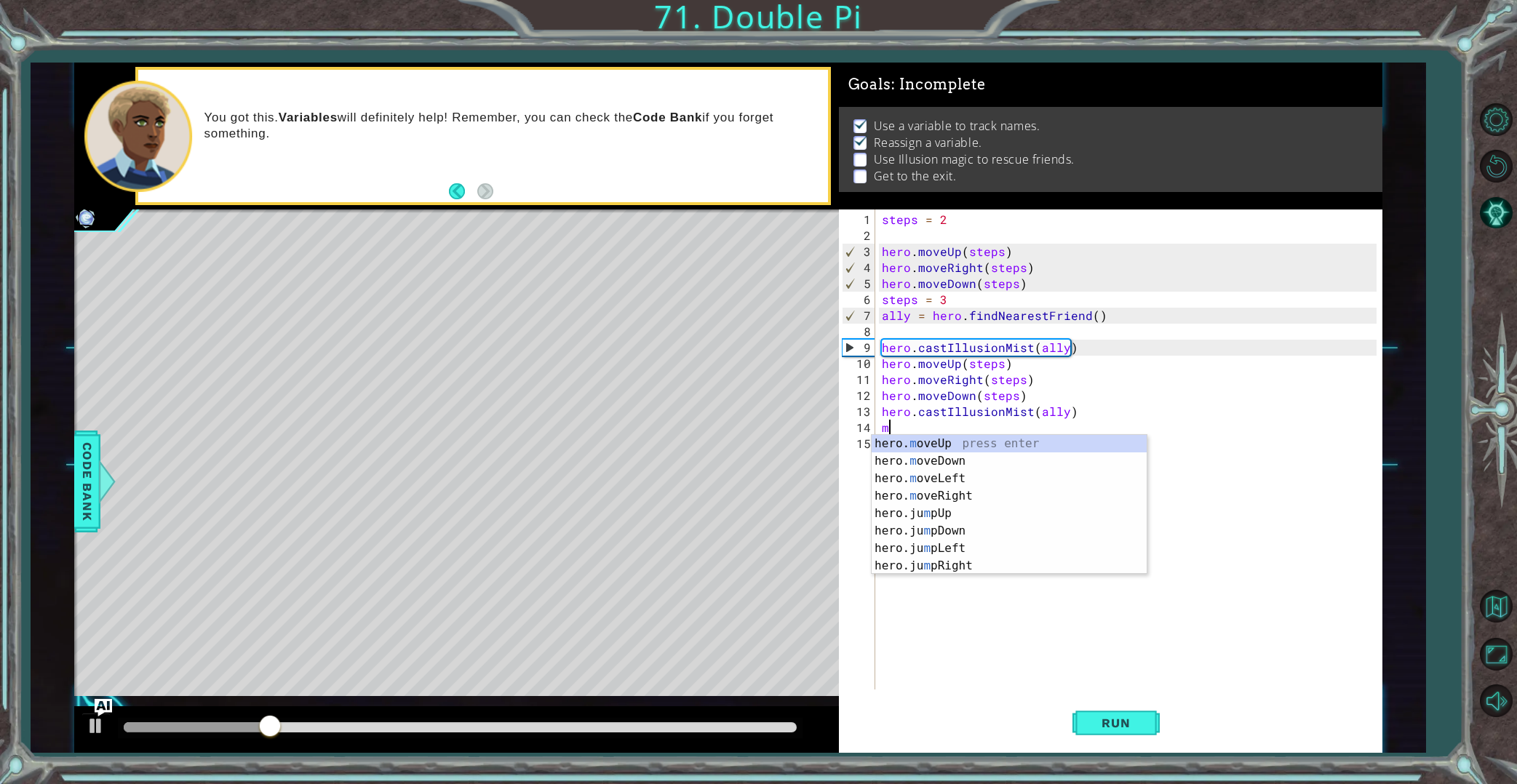
scroll to position [0, 0]
click at [971, 492] on div "hero. mo veUp press enter hero. mo veDown press enter hero. mo veLeft press ent…" at bounding box center [1009, 496] width 275 height 122
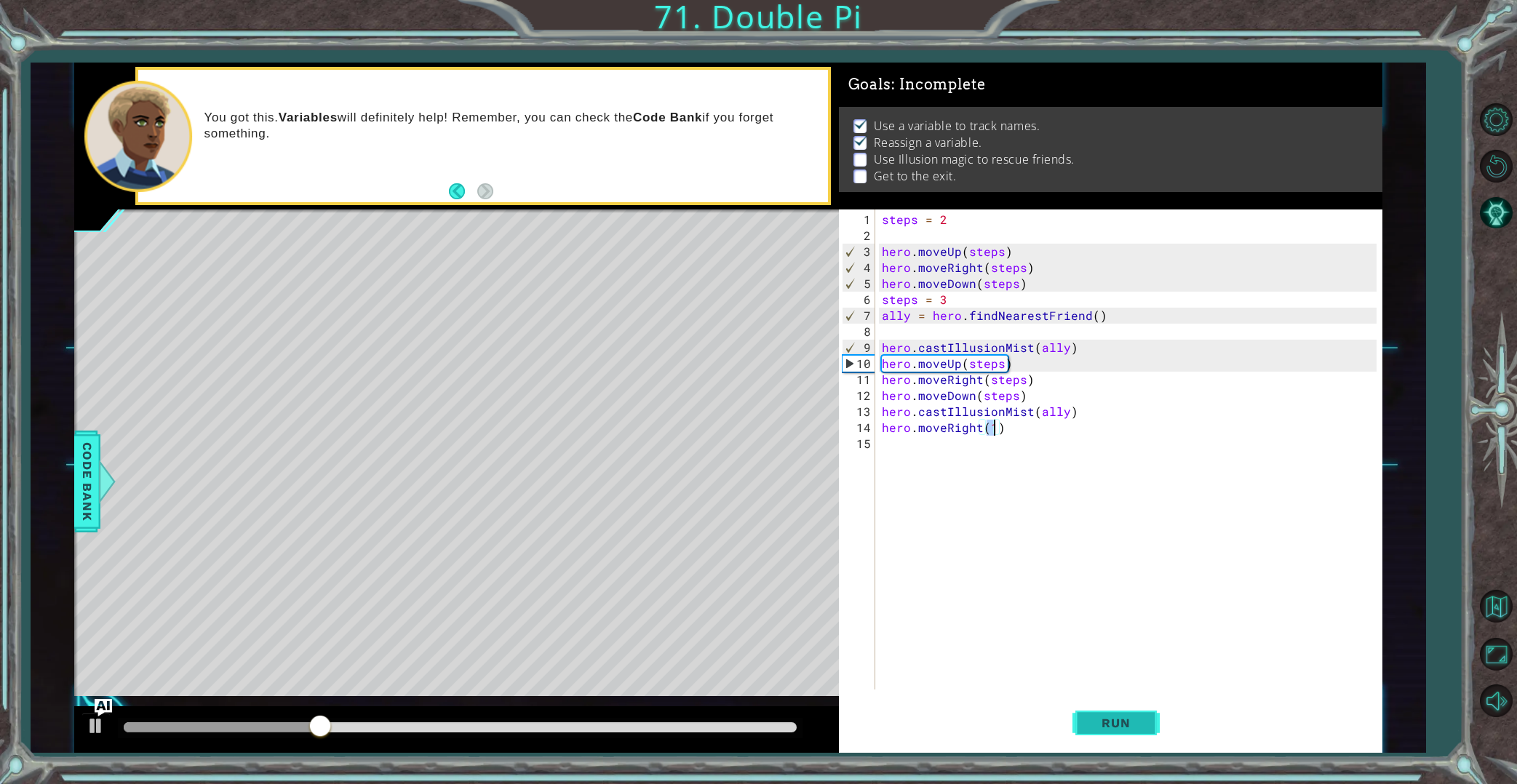
type textarea "hero.moveRight(1)"
click at [1109, 717] on span "Run" at bounding box center [1116, 722] width 58 height 14
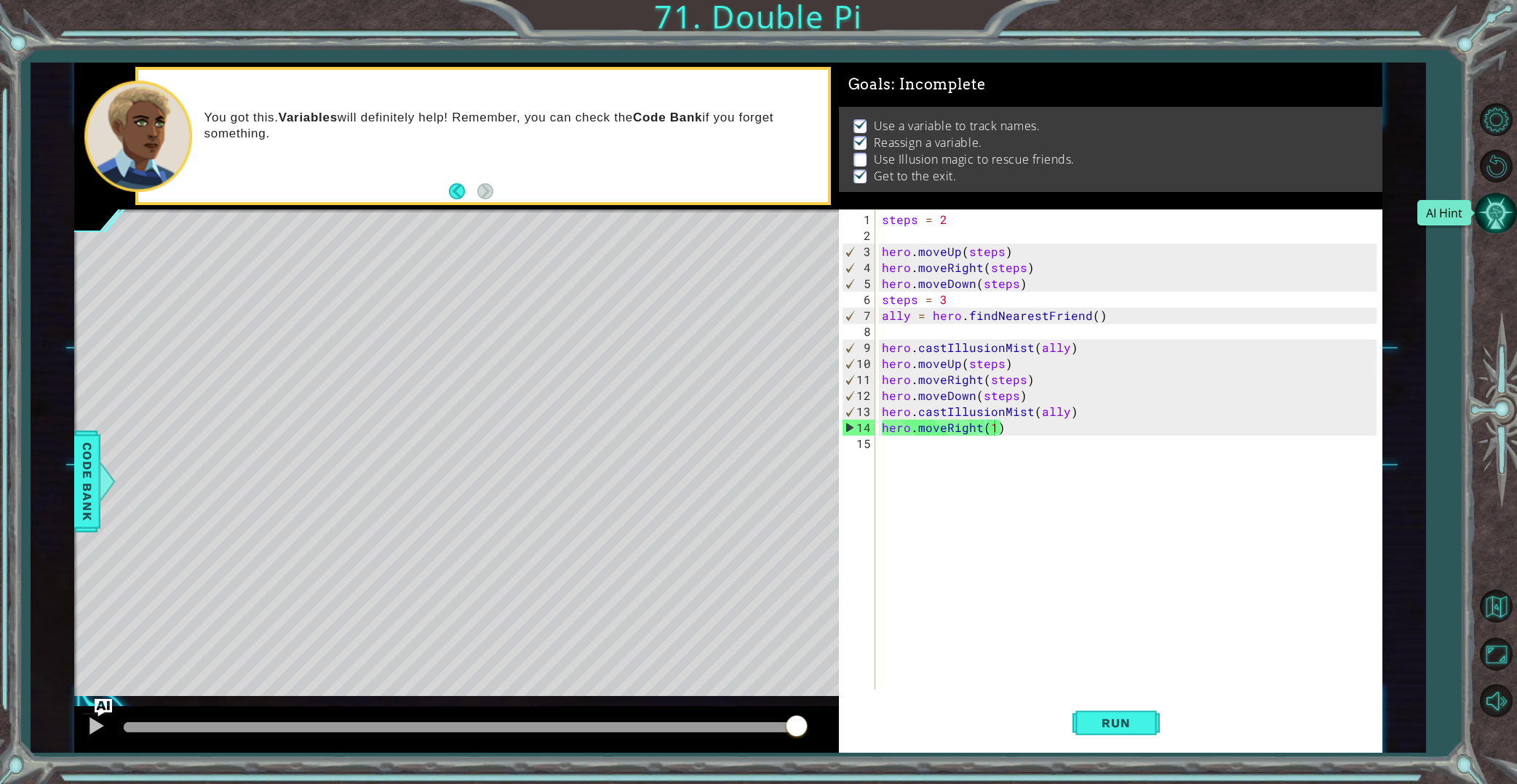
click at [1485, 228] on button "AI Hint" at bounding box center [1495, 213] width 42 height 42
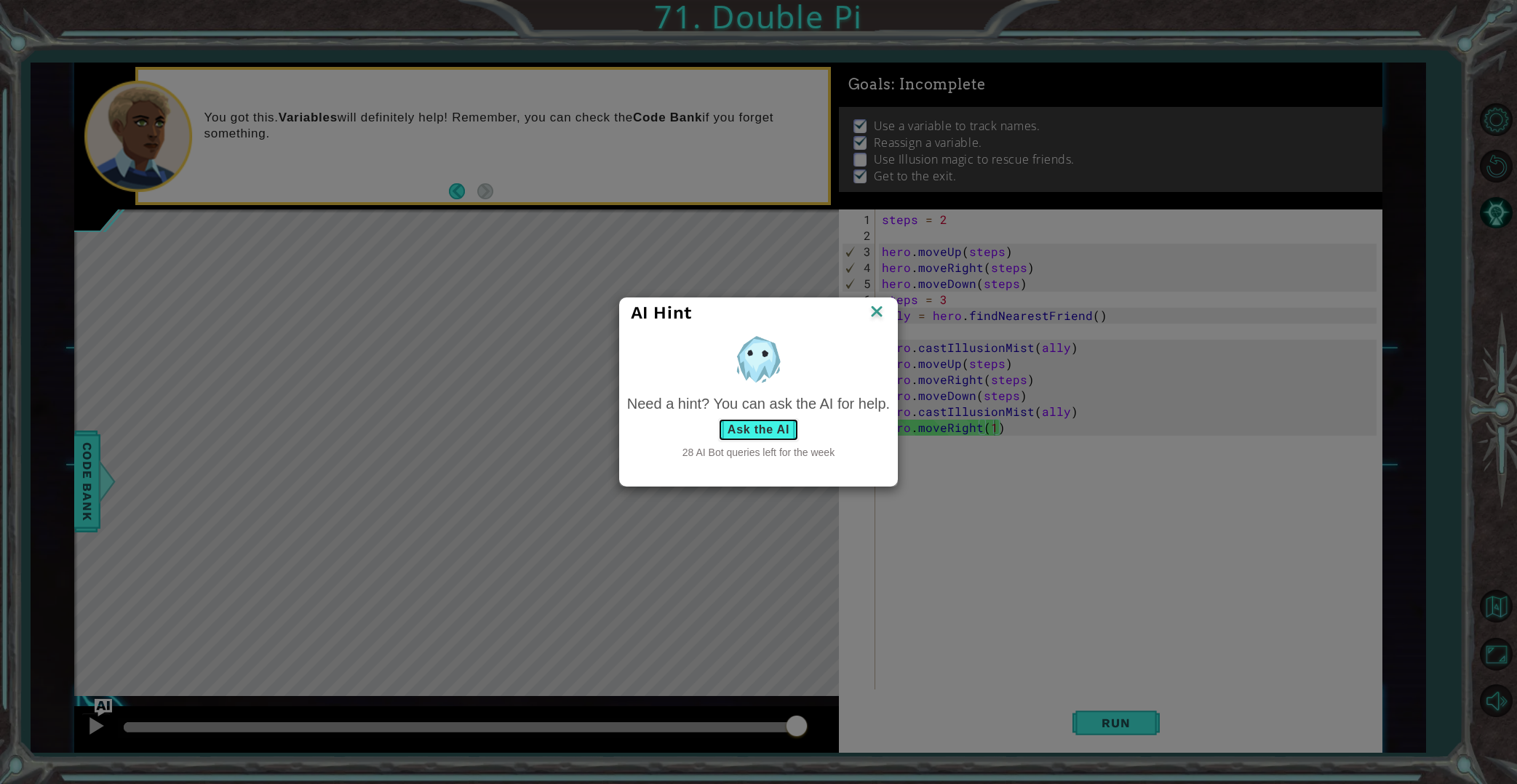
click at [796, 419] on button "Ask the AI" at bounding box center [758, 430] width 81 height 23
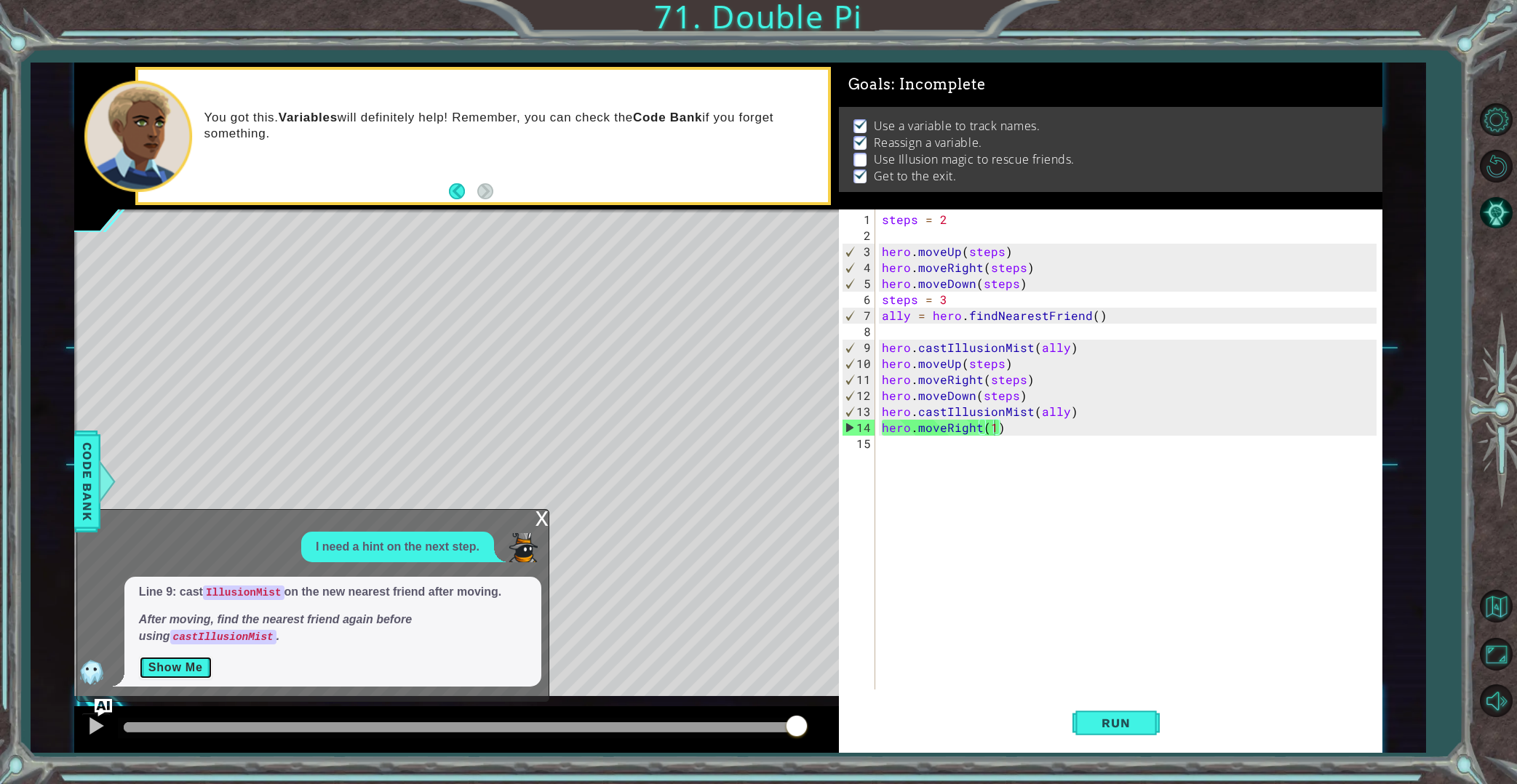
click at [199, 667] on button "Show Me" at bounding box center [176, 667] width 73 height 23
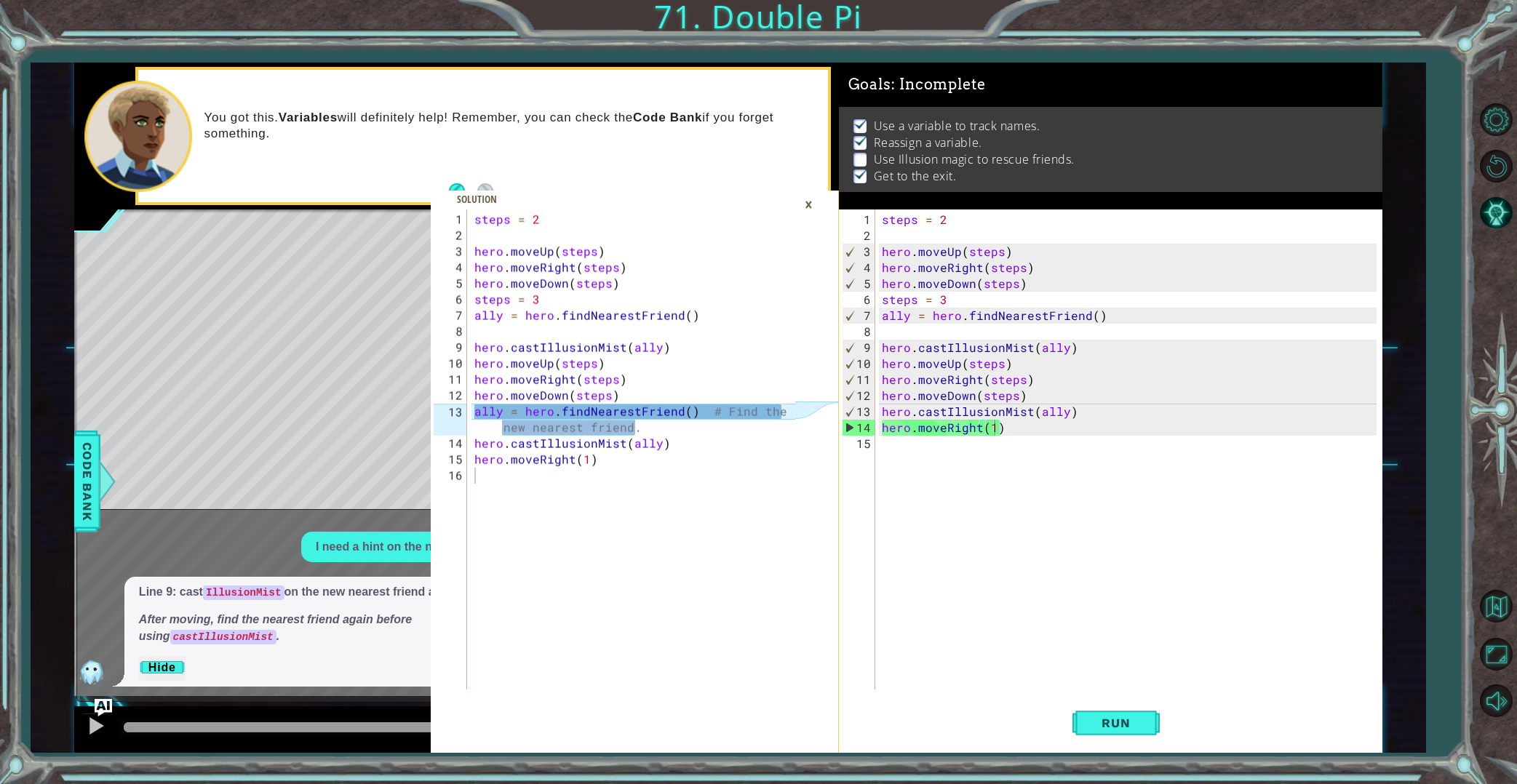
type textarea "ally = hero.findNearestFriend() # Find the new nearest friend."
drag, startPoint x: 475, startPoint y: 408, endPoint x: 647, endPoint y: 429, distance: 173.3
click at [647, 429] on div "steps = 2 hero . moveUp ( steps ) hero . moveRight ( steps ) hero . moveDown ( …" at bounding box center [637, 467] width 330 height 512
click at [807, 210] on div "×" at bounding box center [808, 204] width 22 height 25
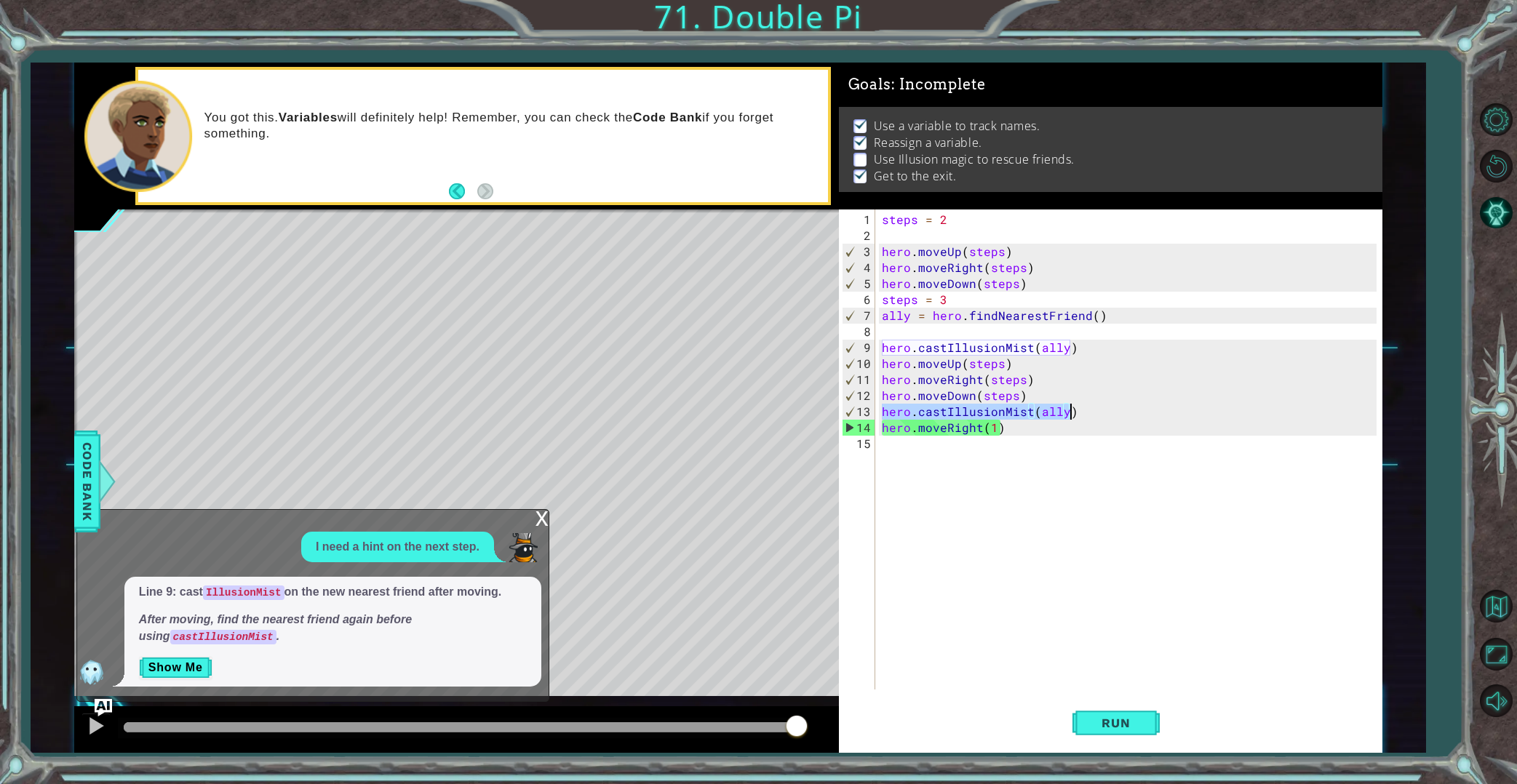
drag, startPoint x: 880, startPoint y: 410, endPoint x: 1067, endPoint y: 412, distance: 187.0
click at [1067, 412] on div "steps = 2 hero . moveUp ( steps ) hero . moveRight ( steps ) hero . moveDown ( …" at bounding box center [1131, 467] width 505 height 512
paste textarea "ally = hero.findNearestFriend() # Find the new nearest friend."
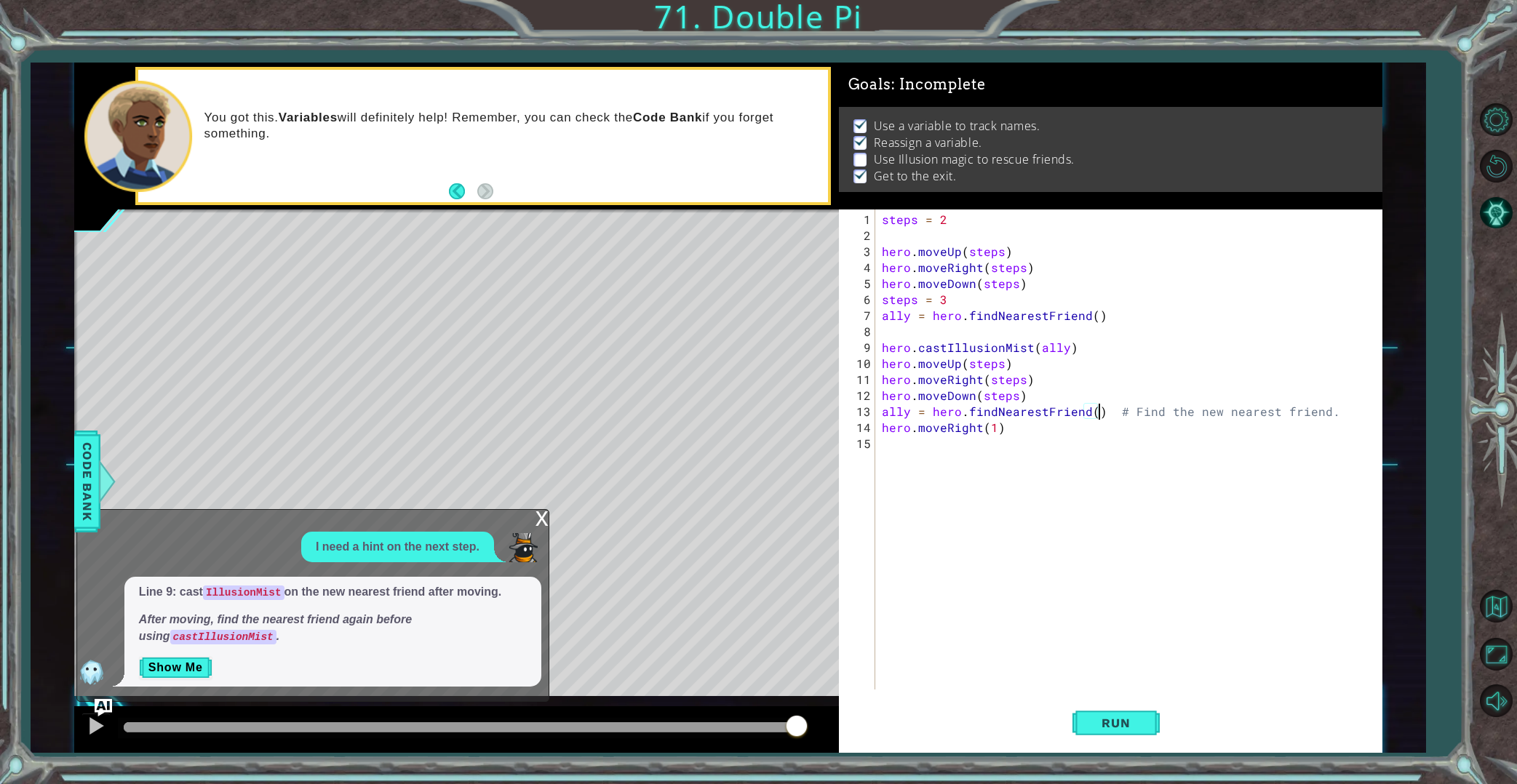
click at [1096, 413] on div "steps = 2 hero . moveUp ( steps ) hero . moveRight ( steps ) hero . moveDown ( …" at bounding box center [1131, 467] width 505 height 512
type textarea "# Find the new nearest friend."
click at [1095, 717] on span "Run" at bounding box center [1116, 722] width 58 height 14
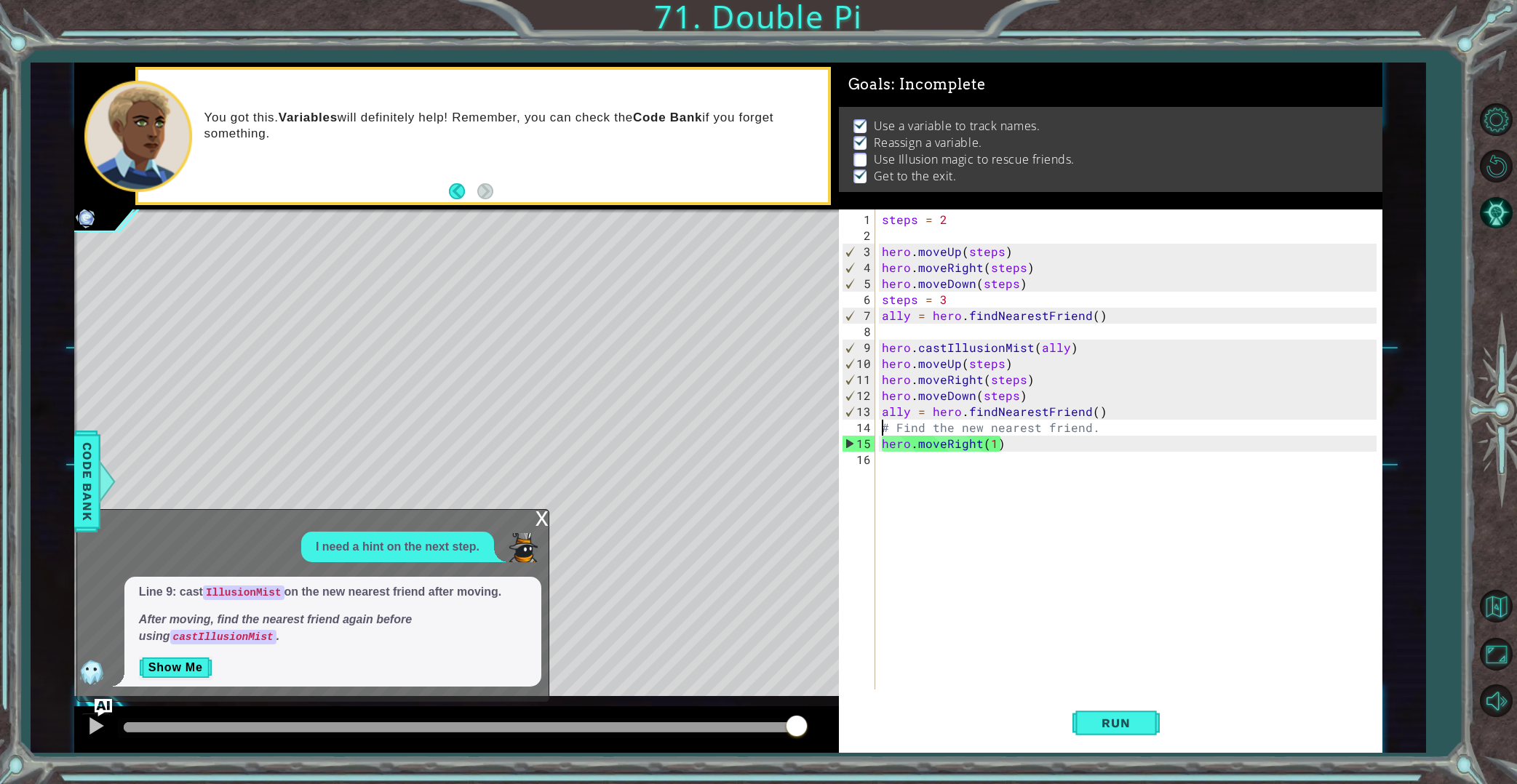
click at [1092, 430] on div "steps = 2 hero . moveUp ( steps ) hero . moveRight ( steps ) hero . moveDown ( …" at bounding box center [1131, 467] width 505 height 512
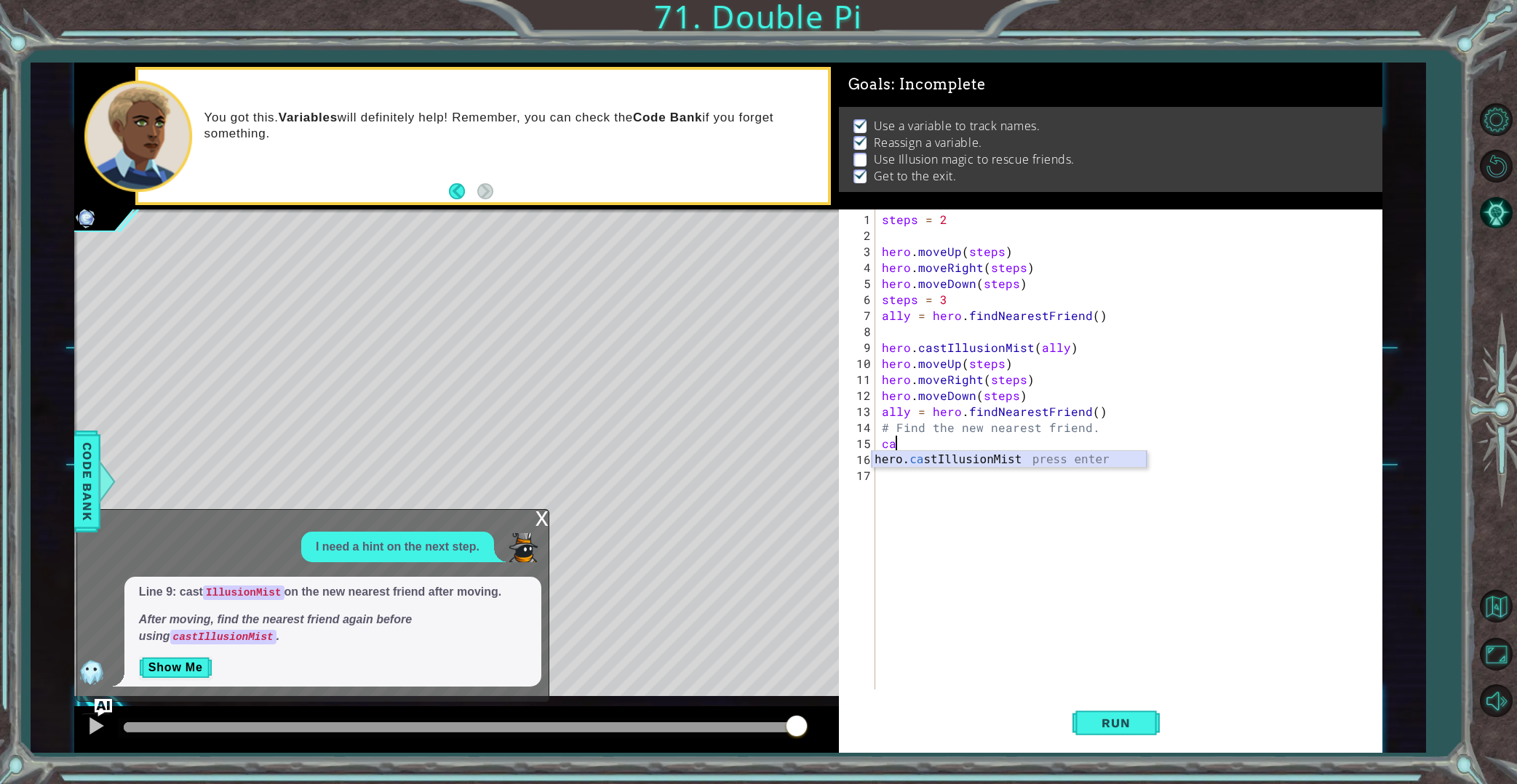
click at [1067, 464] on div "hero. ca stIllusionMist press enter" at bounding box center [1009, 477] width 275 height 52
click at [1036, 462] on div "ally press enter" at bounding box center [1163, 477] width 275 height 52
click at [945, 442] on div "steps = 2 hero . moveUp ( steps ) hero . moveRight ( steps ) hero . moveDown ( …" at bounding box center [1131, 467] width 505 height 512
click at [943, 348] on div "steps = 2 hero . moveUp ( steps ) hero . moveRight ( steps ) hero . moveDown ( …" at bounding box center [1131, 467] width 505 height 512
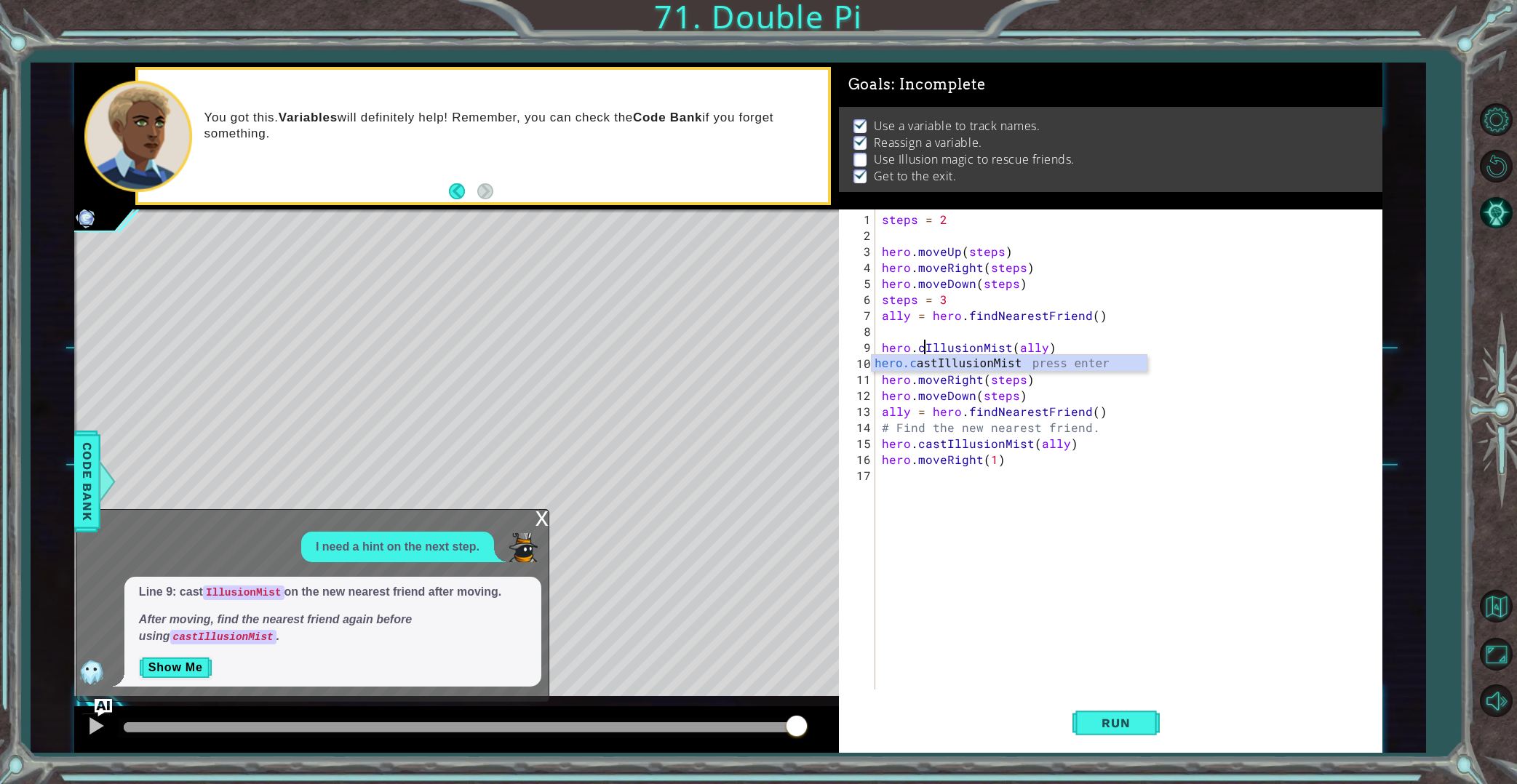
type textarea "hero.IllusionMist(ally)"
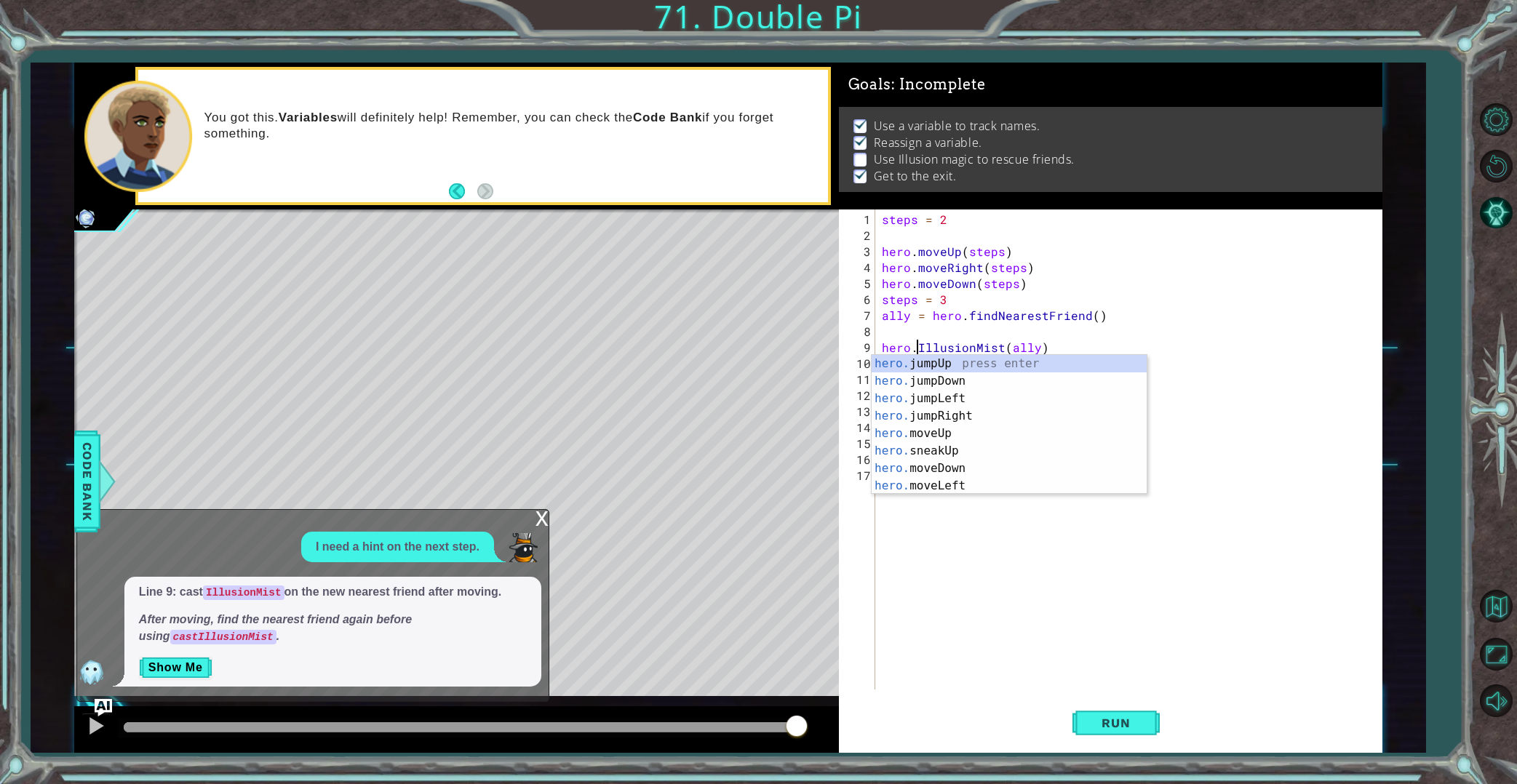
scroll to position [0, 10]
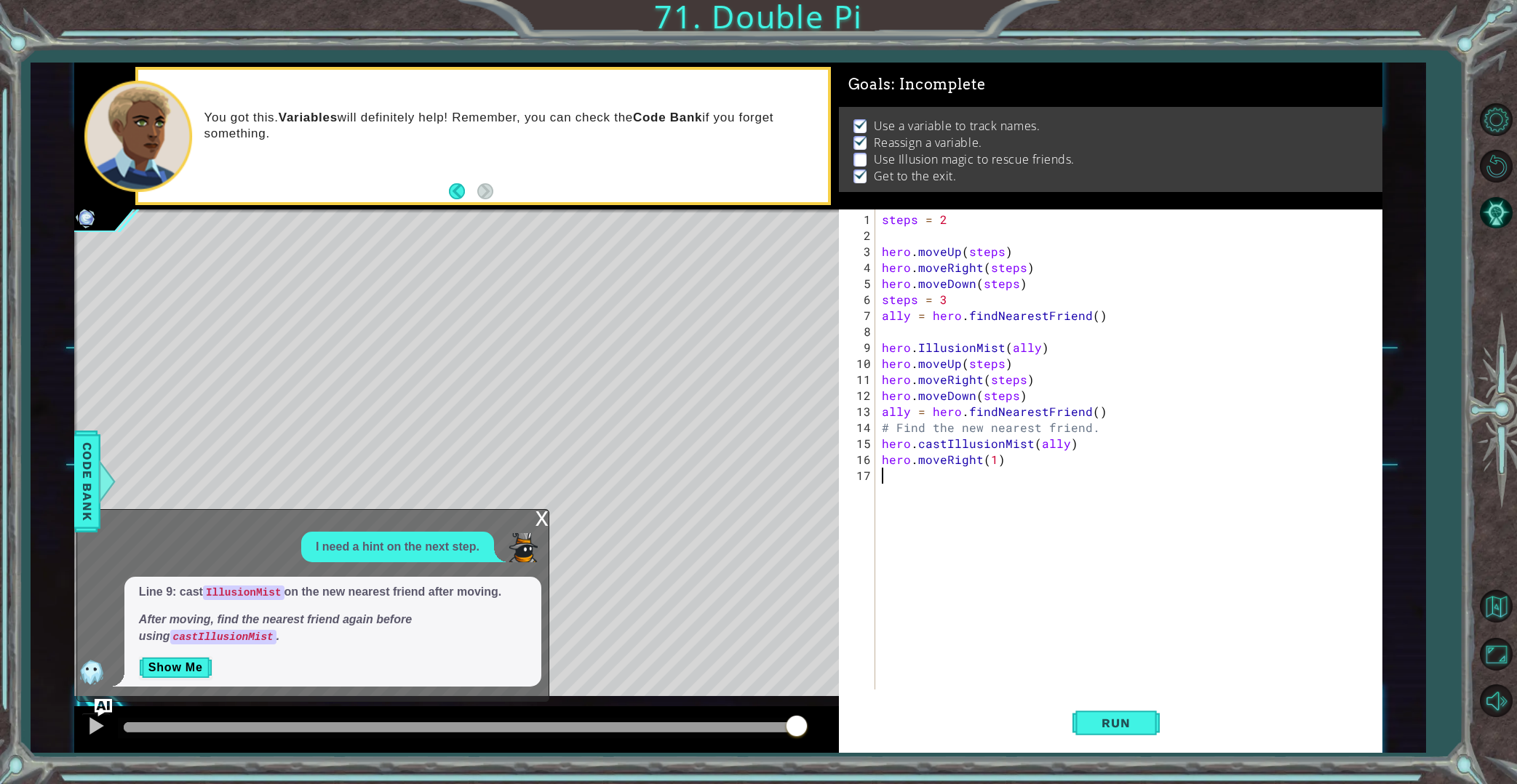
click at [1033, 609] on div "steps = 2 hero . moveUp ( steps ) hero . moveRight ( steps ) hero . moveDown ( …" at bounding box center [1131, 467] width 505 height 512
click at [1111, 700] on button "Run" at bounding box center [1116, 722] width 87 height 55
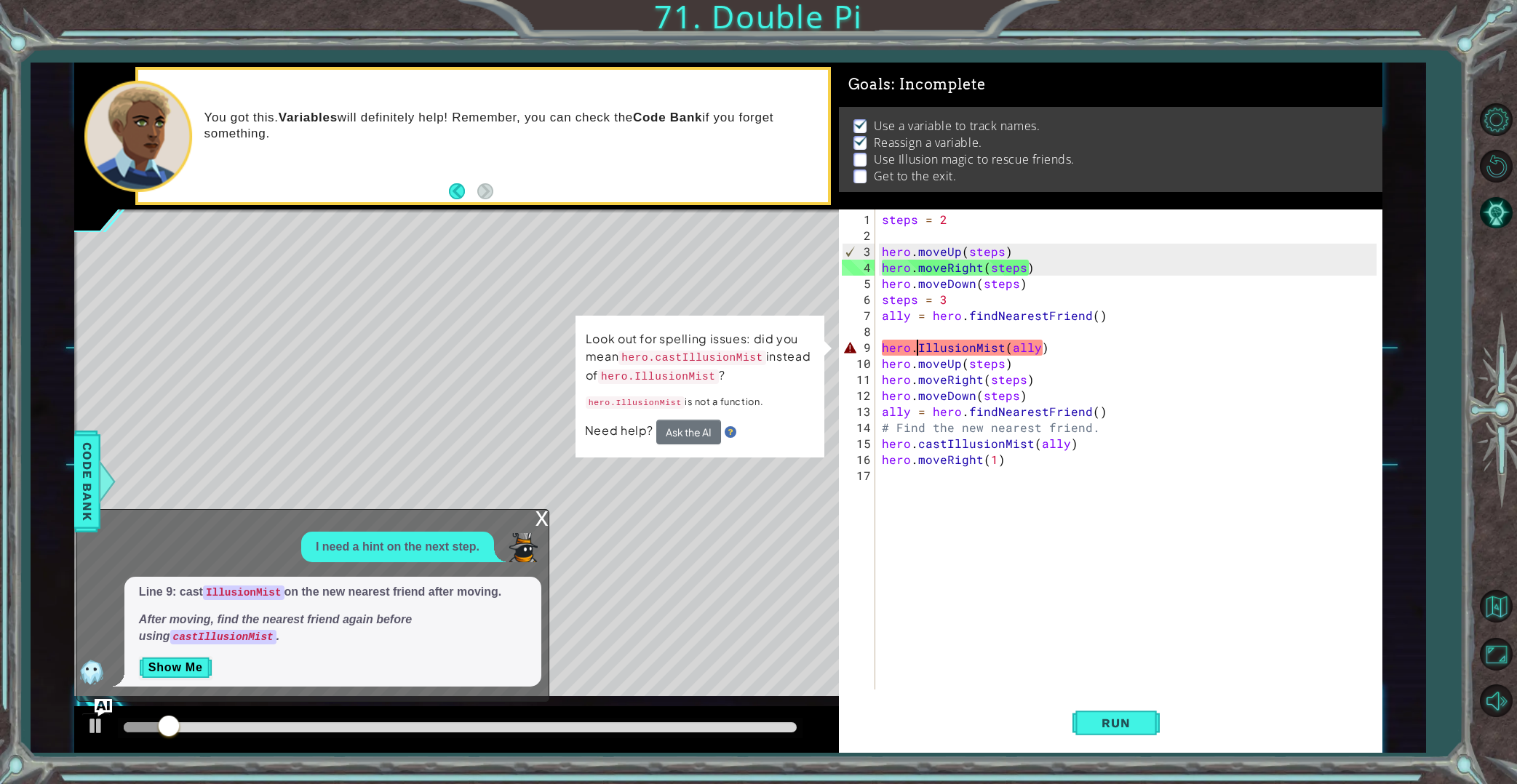
click at [918, 348] on div "steps = 2 hero . moveUp ( steps ) hero . moveRight ( steps ) hero . moveDown ( …" at bounding box center [1131, 467] width 505 height 512
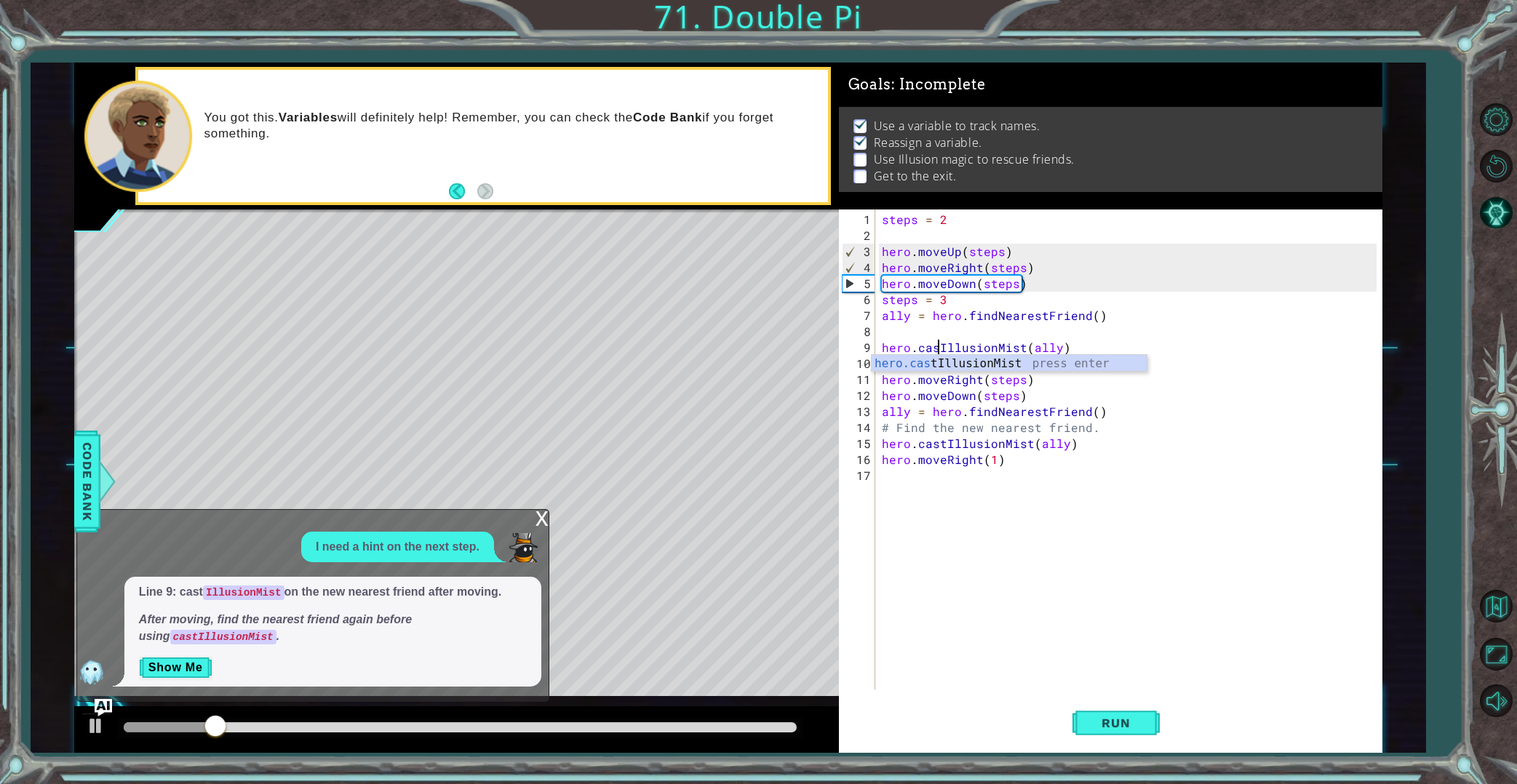
scroll to position [0, 4]
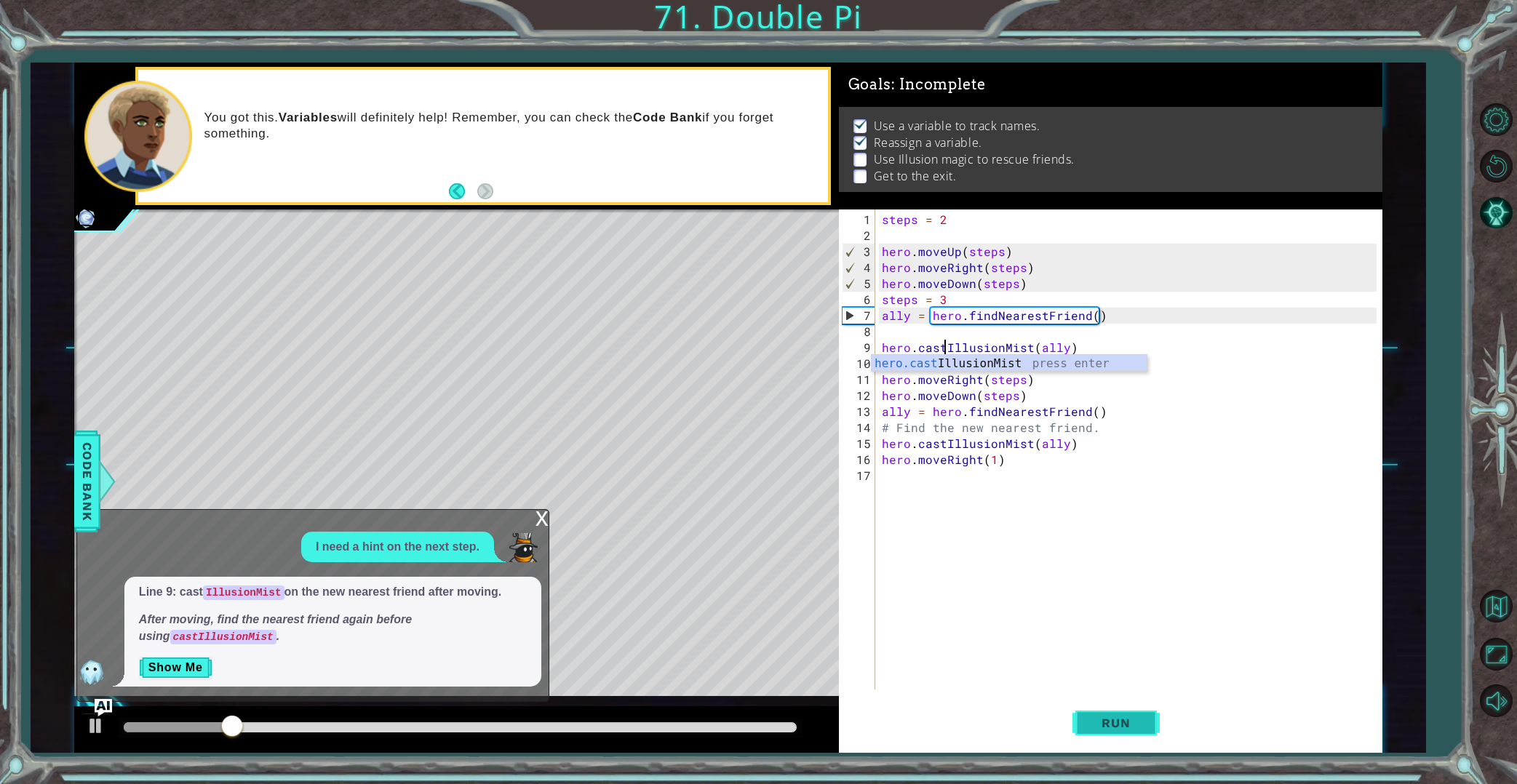
type textarea "hero.castIllusionMist(ally)"
click at [1118, 732] on button "Run" at bounding box center [1116, 722] width 87 height 55
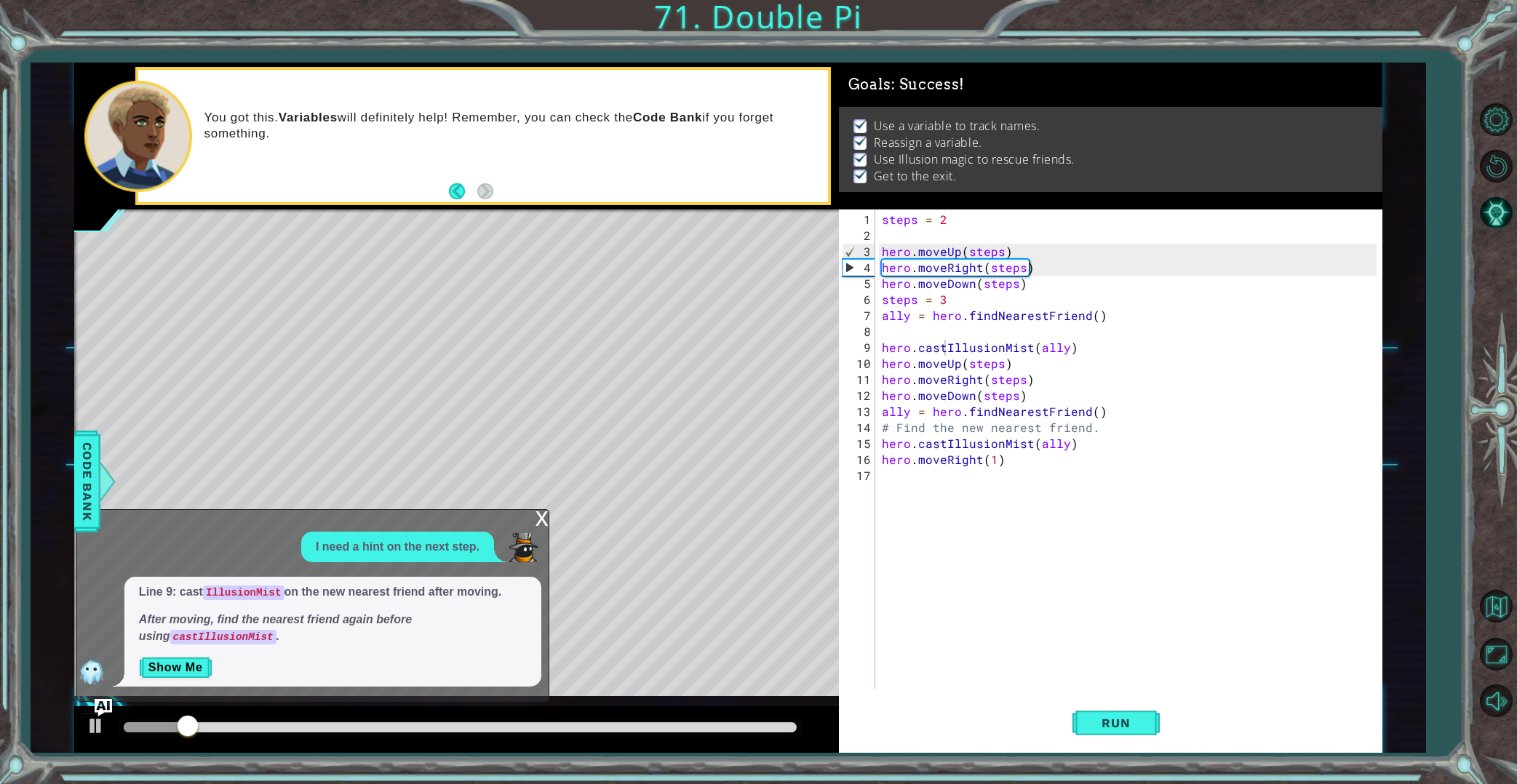
click at [539, 525] on div "x" at bounding box center [542, 516] width 13 height 14
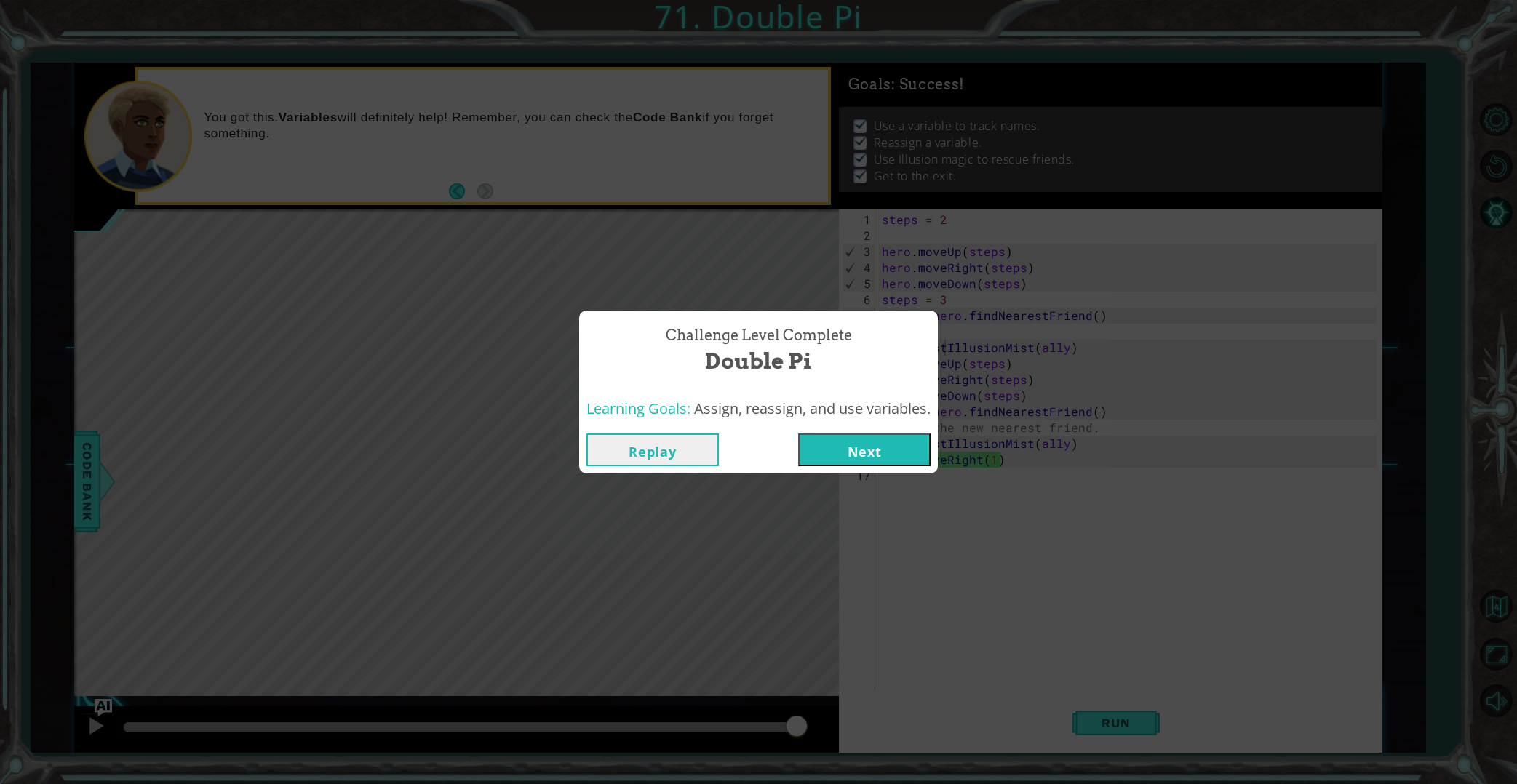
click button "Next" at bounding box center [864, 450] width 132 height 33
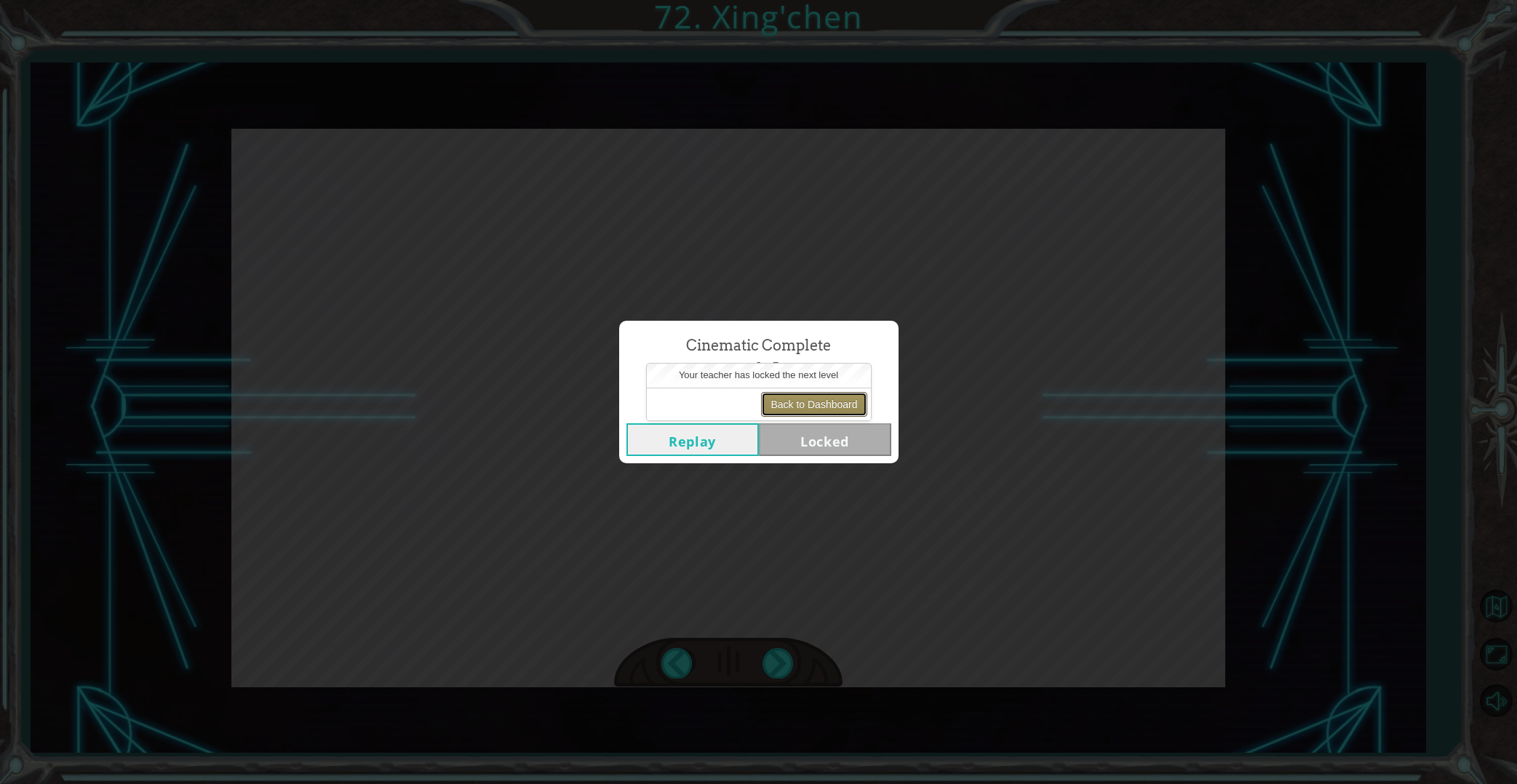
click at [775, 400] on button "Back to Dashboard" at bounding box center [813, 404] width 105 height 25
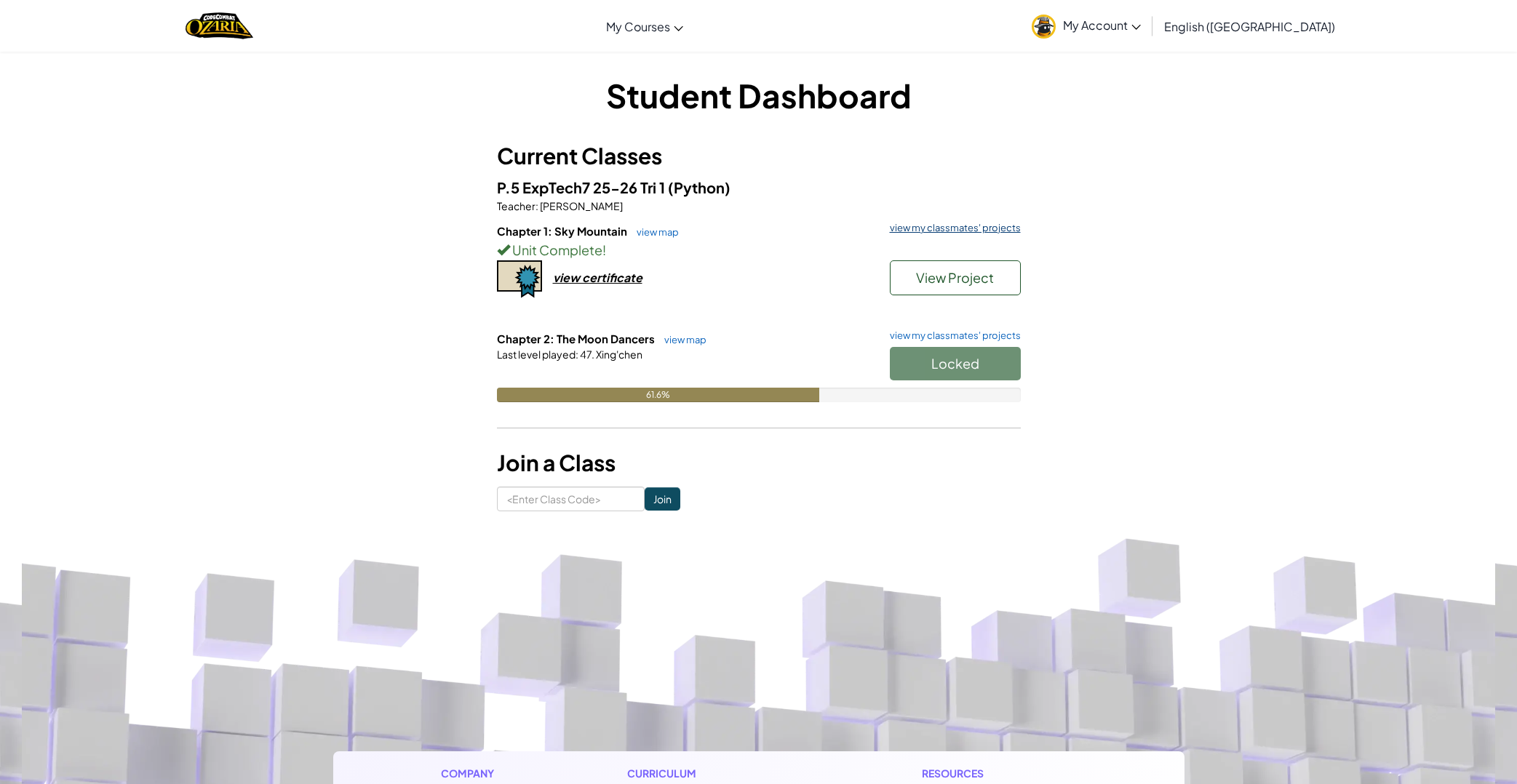
click at [1003, 226] on link "view my classmates' projects" at bounding box center [951, 228] width 138 height 10
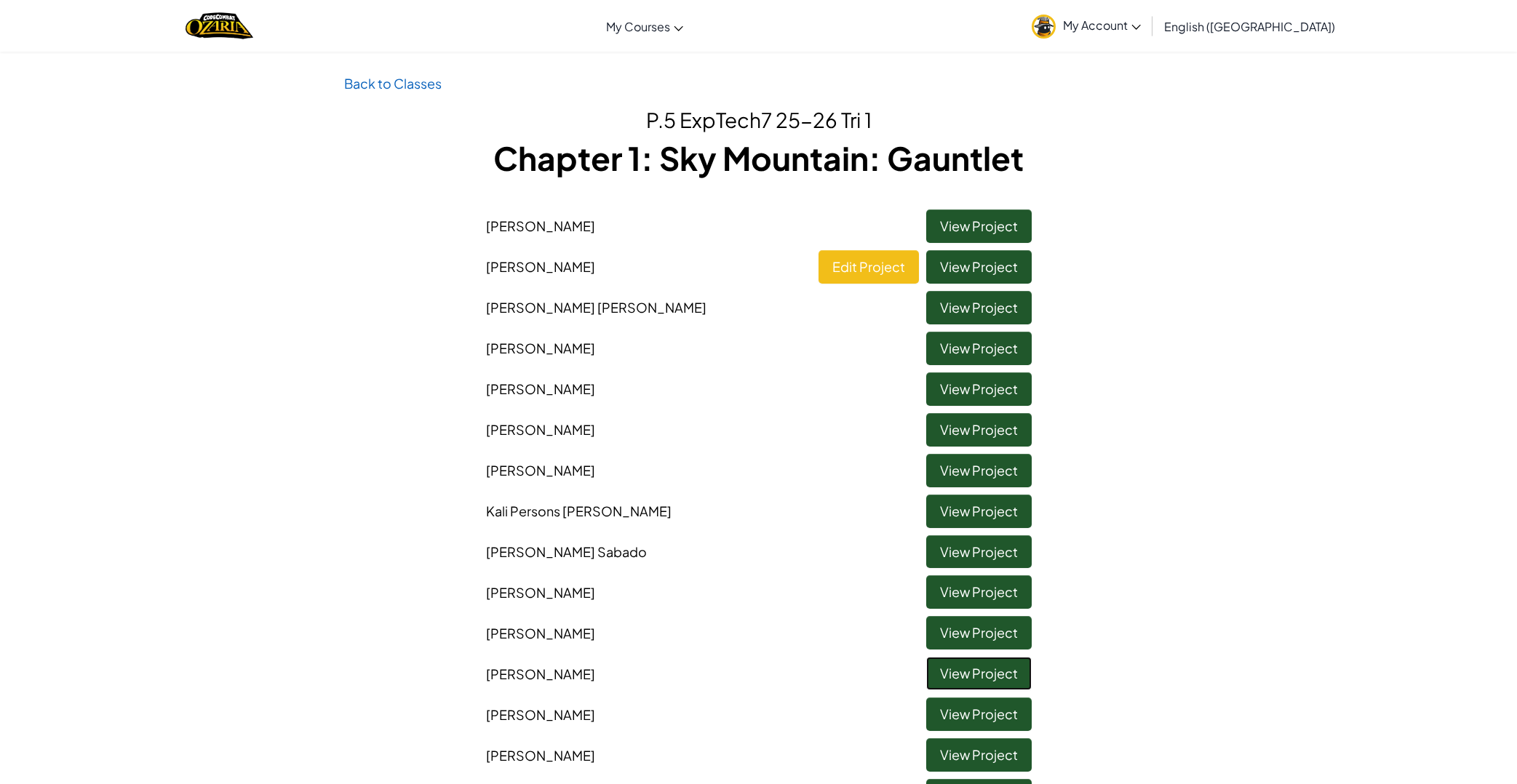
click at [941, 667] on link "View Project" at bounding box center [979, 673] width 105 height 34
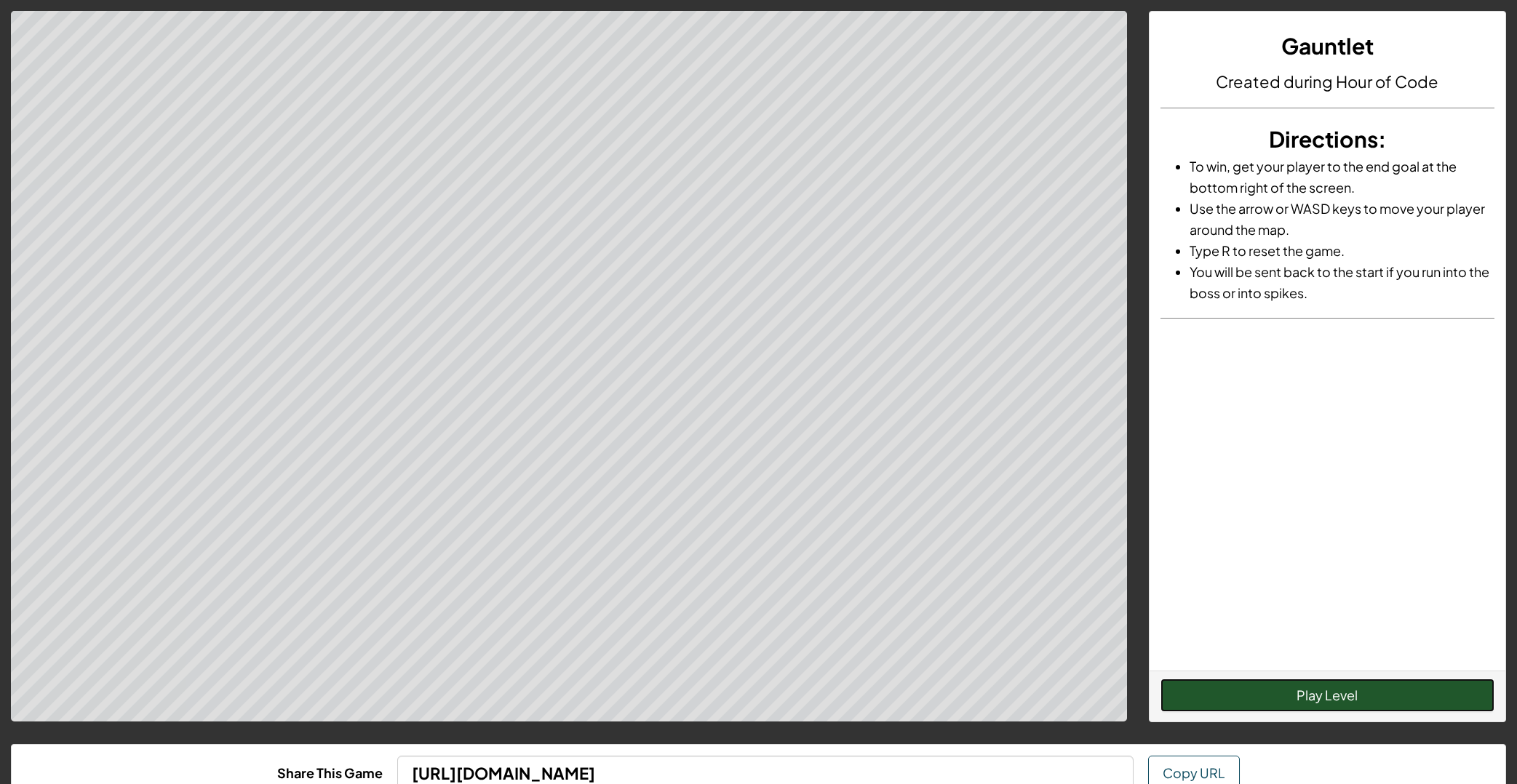
click at [1225, 709] on button "Play Level" at bounding box center [1327, 695] width 334 height 34
